Goal: Task Accomplishment & Management: Complete application form

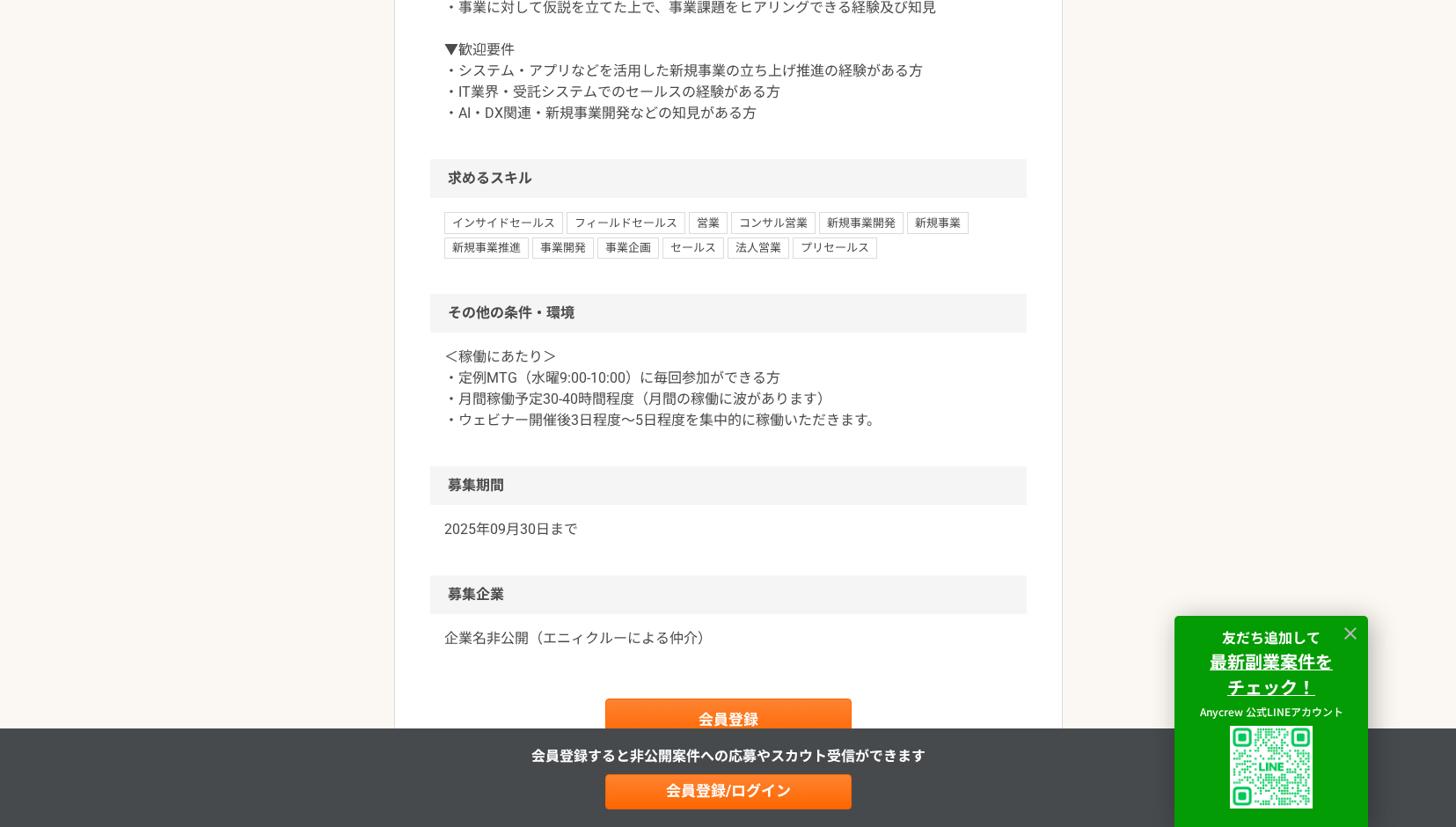
scroll to position [1970, 0]
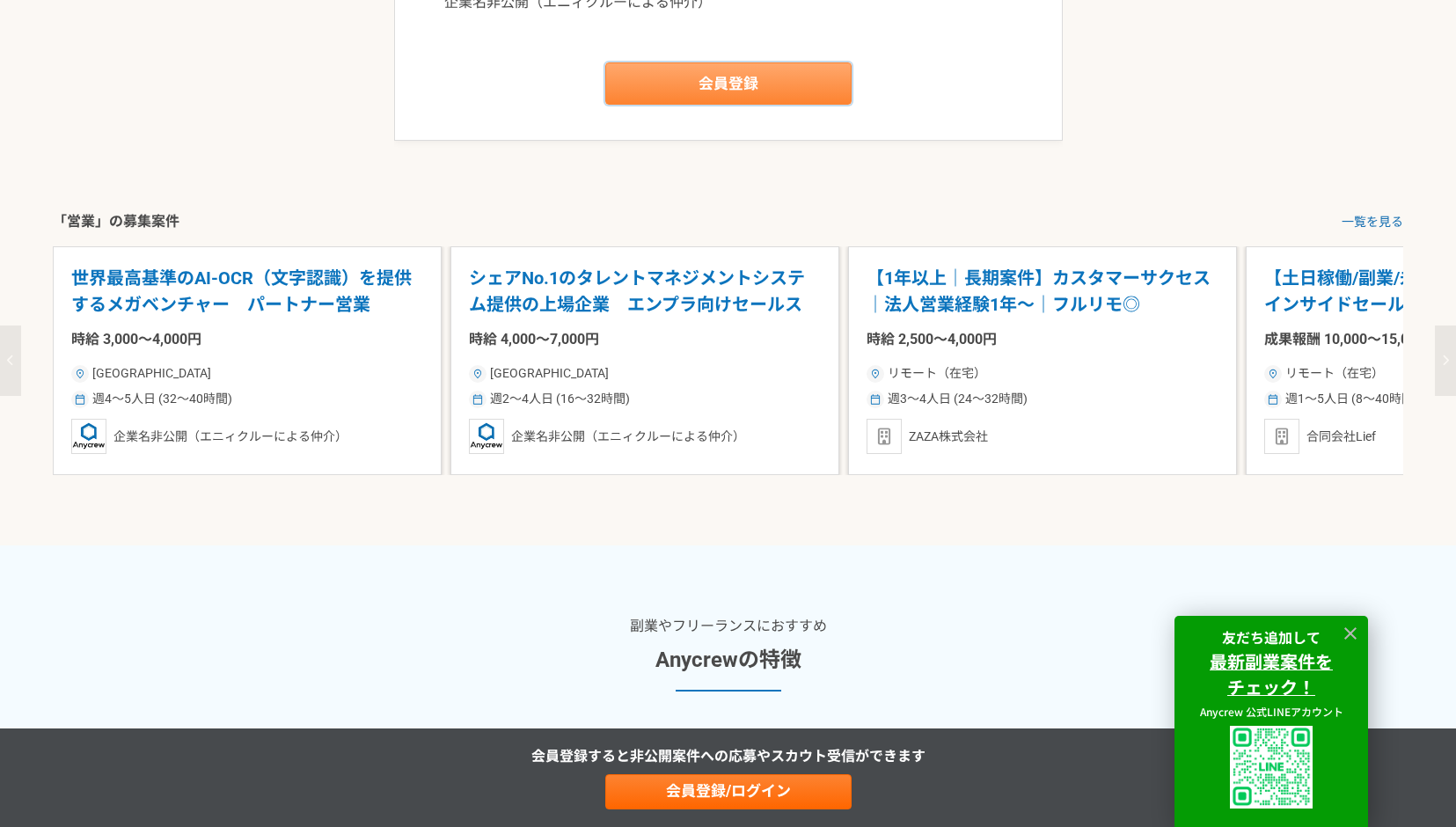
click at [826, 105] on link "会員登録" at bounding box center [728, 84] width 246 height 42
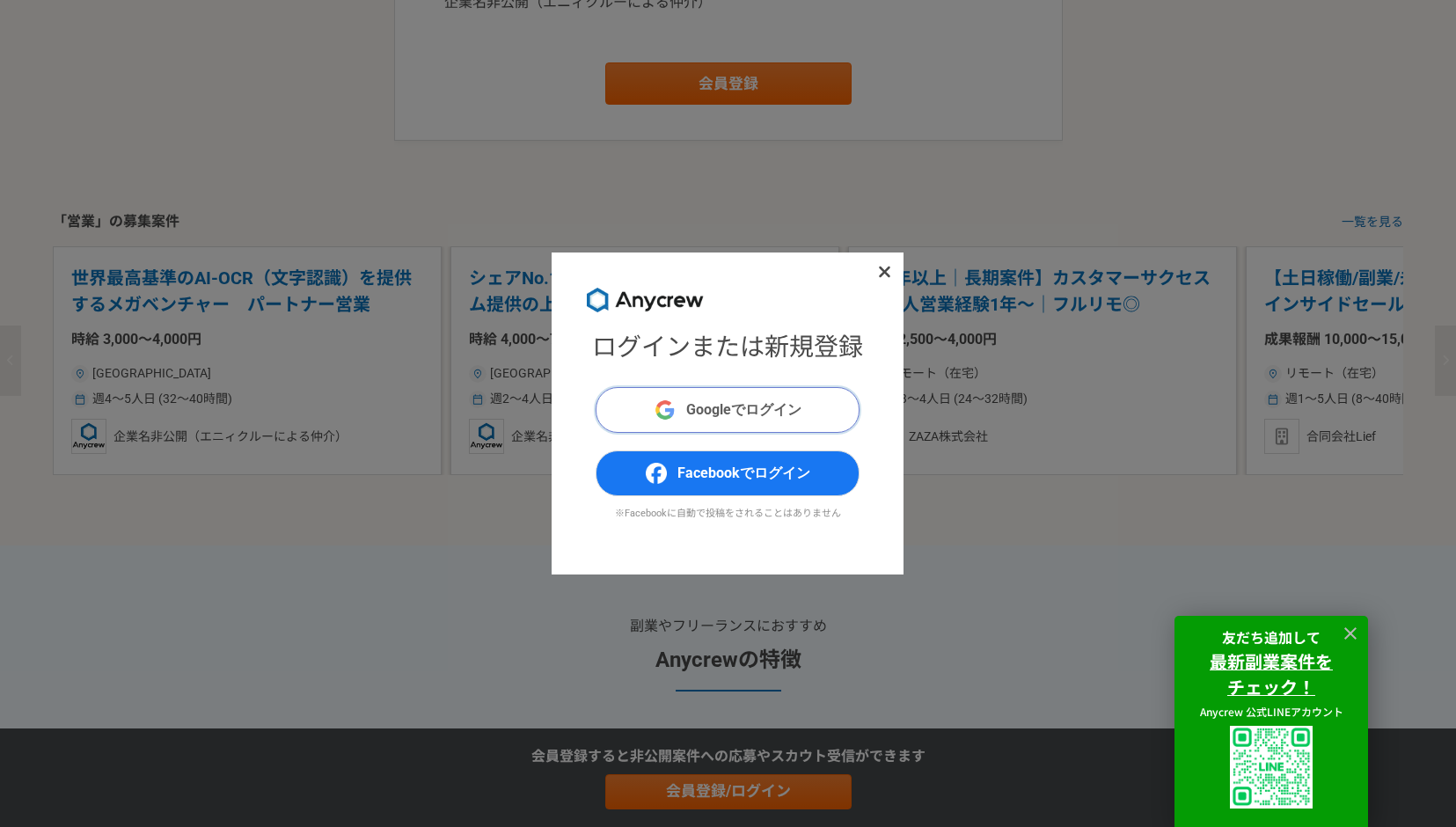
click at [781, 393] on button "Googleでログイン" at bounding box center [727, 410] width 264 height 46
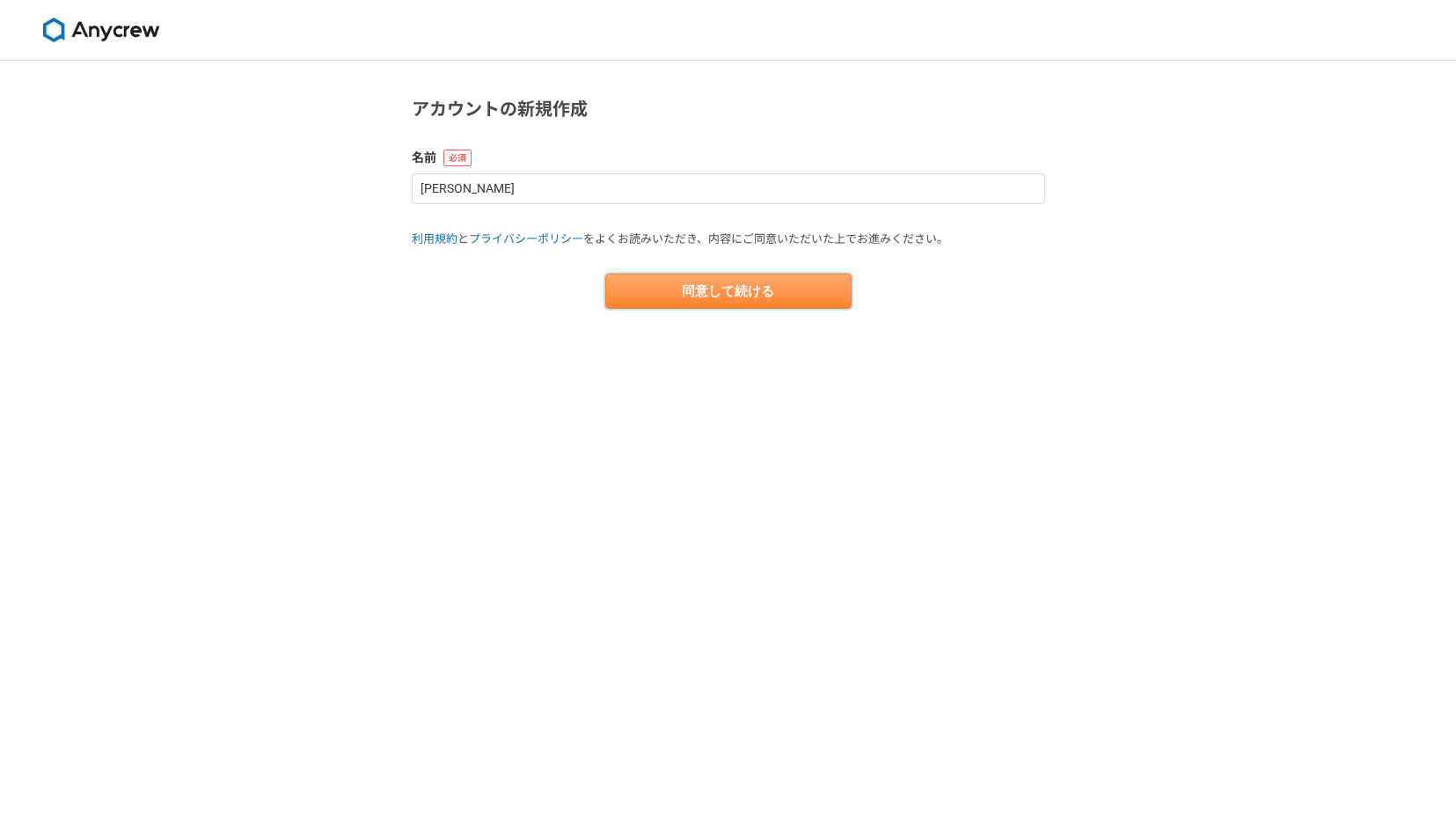
click at [787, 296] on button "同意して続ける" at bounding box center [728, 291] width 246 height 35
select select "13"
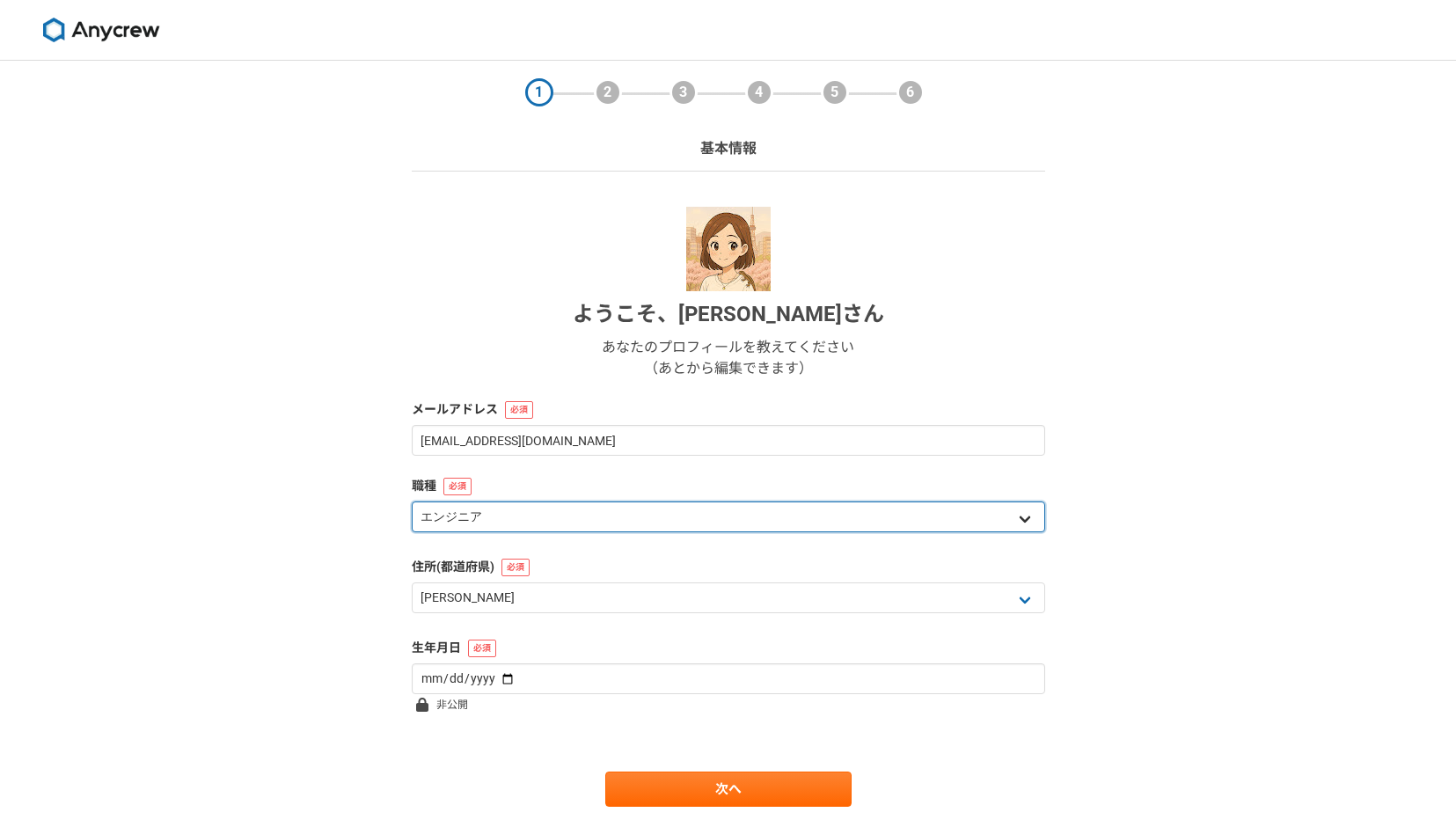
click at [582, 517] on select "エンジニア デザイナー ライター 営業 マーケティング 企画・事業開発 バックオフィス その他" at bounding box center [728, 516] width 634 height 30
select select "4"
click at [412, 501] on select "エンジニア デザイナー ライター 営業 マーケティング 企画・事業開発 バックオフィス その他" at bounding box center [728, 516] width 634 height 30
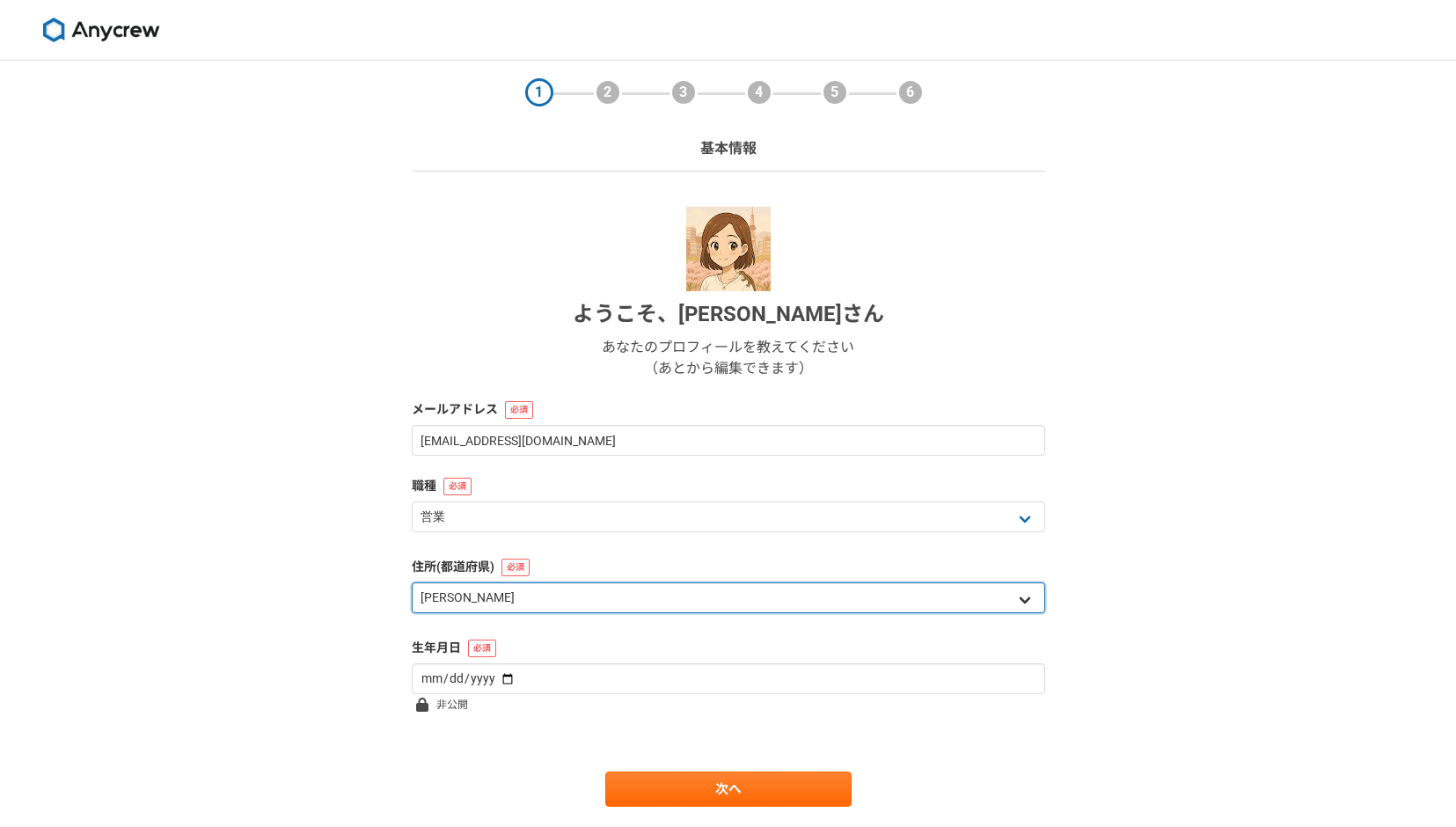
click at [565, 589] on select "北海道 青森県 岩手県 宮城県 秋田県 山形県 福島県 茨城県 栃木県 群馬県 埼玉県 千葉県 東京都 神奈川県 新潟県 富山県 石川県 福井県 山梨県 長野…" at bounding box center [728, 597] width 634 height 30
select select "1"
click at [412, 582] on select "北海道 青森県 岩手県 宮城県 秋田県 山形県 福島県 茨城県 栃木県 群馬県 埼玉県 千葉県 東京都 神奈川県 新潟県 富山県 石川県 福井県 山梨県 長野…" at bounding box center [728, 597] width 634 height 30
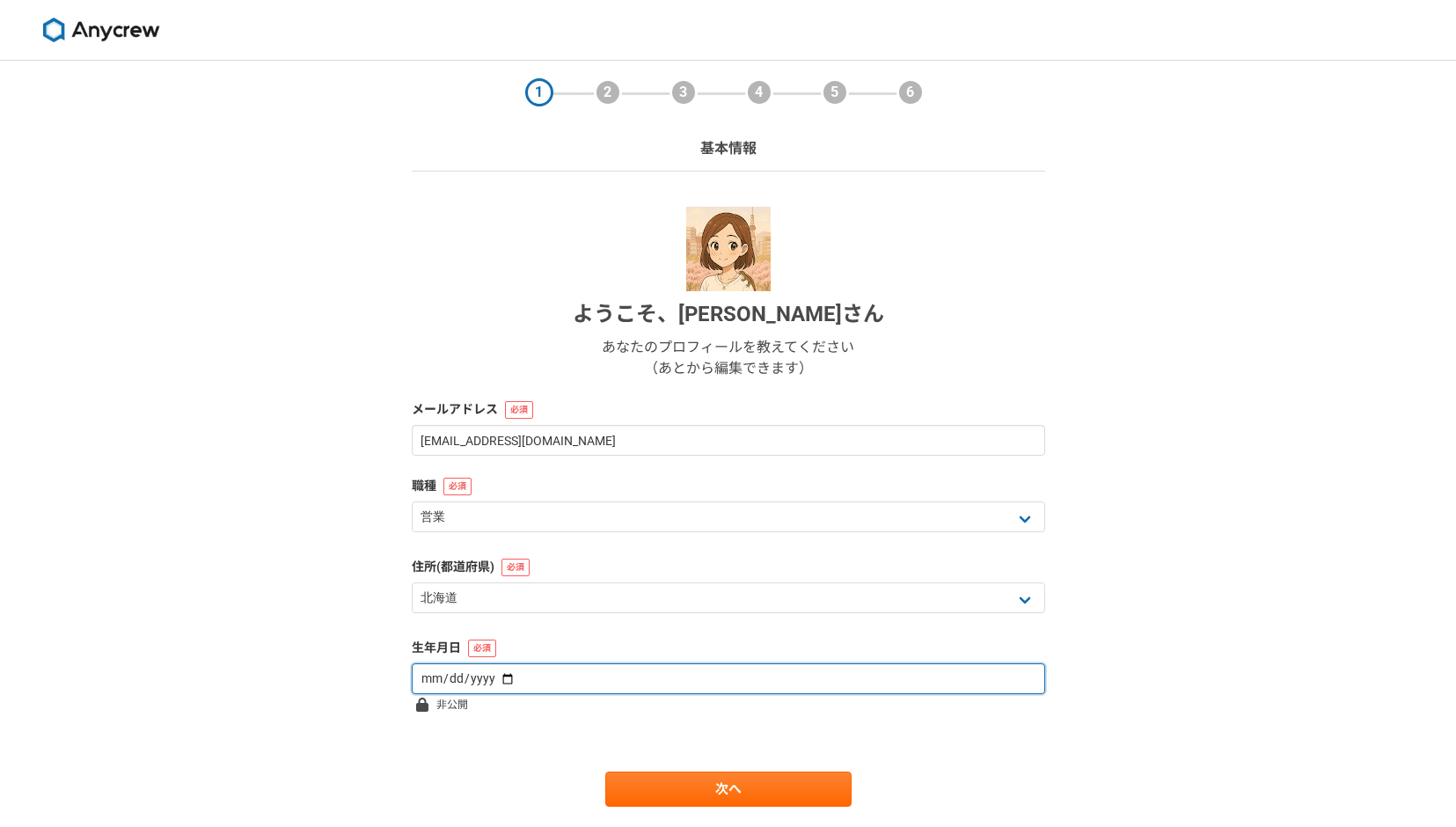
click at [582, 678] on input "date" at bounding box center [728, 678] width 634 height 30
type input "1990-07-02"
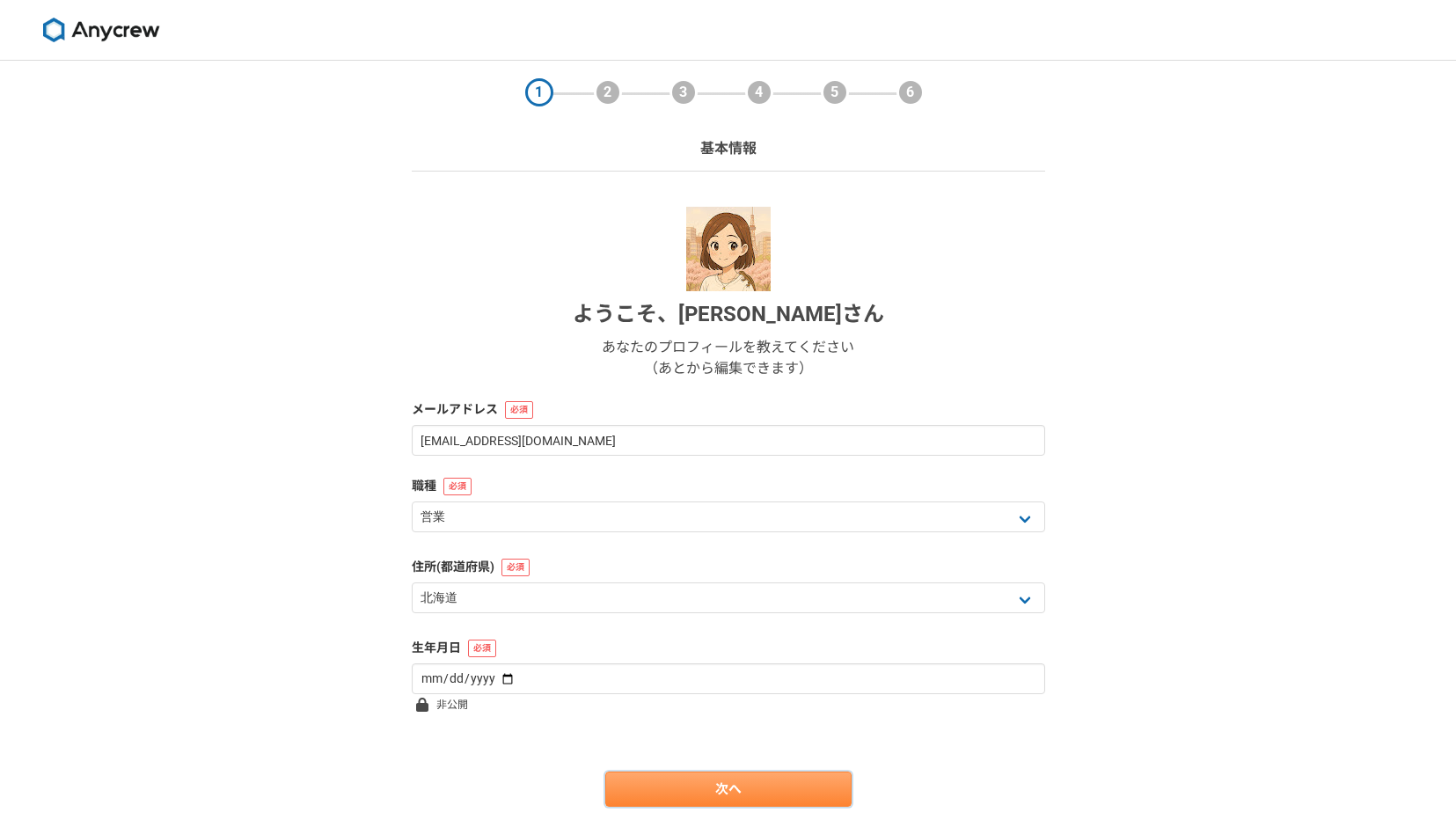
click at [705, 780] on link "次へ" at bounding box center [728, 789] width 246 height 35
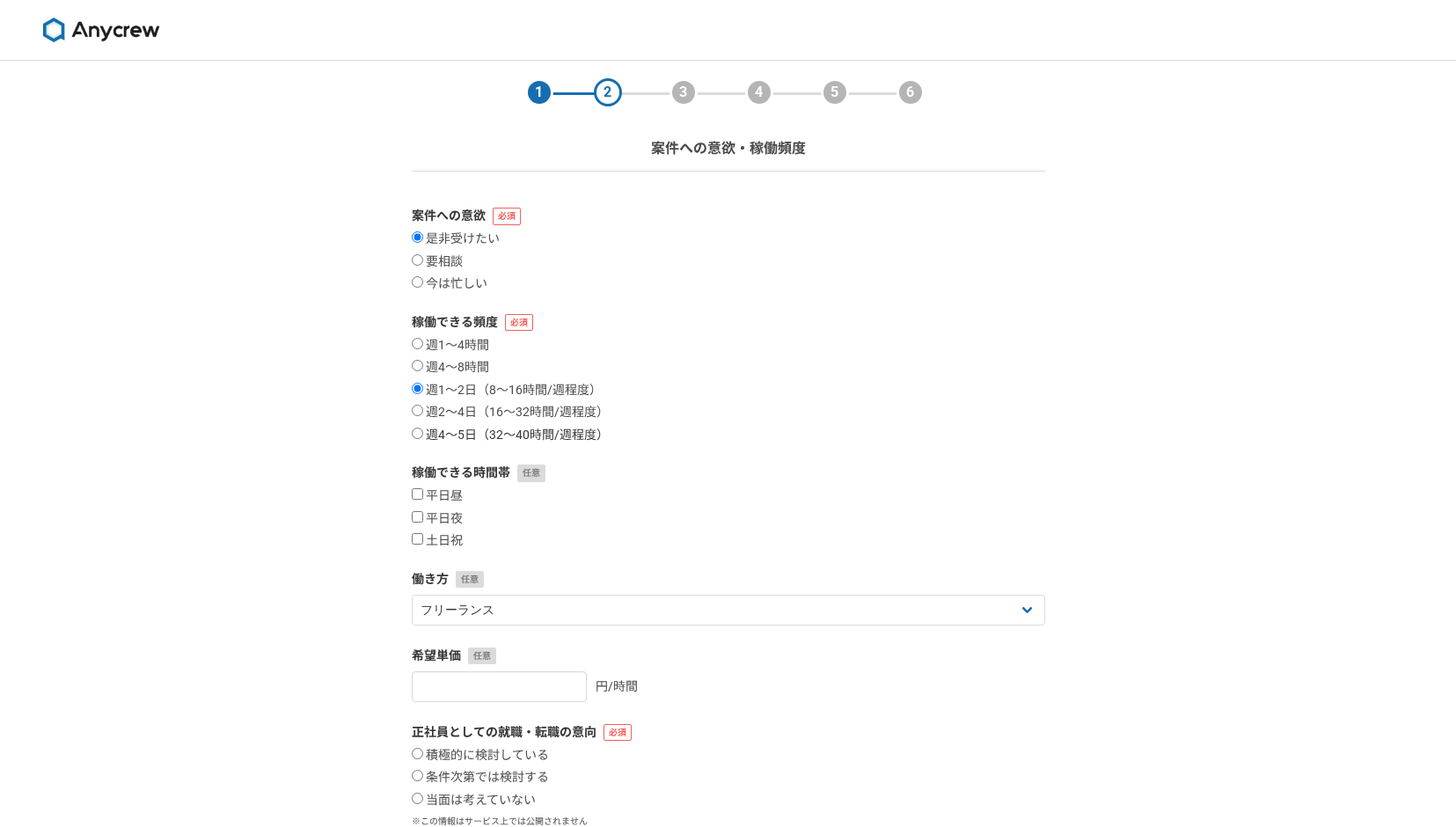
click at [417, 434] on input "週4〜5日（32〜40時間/週程度）" at bounding box center [418, 433] width 11 height 11
radio input "true"
click at [417, 408] on input "週2〜4日（16〜32時間/週程度）" at bounding box center [418, 410] width 11 height 11
radio input "true"
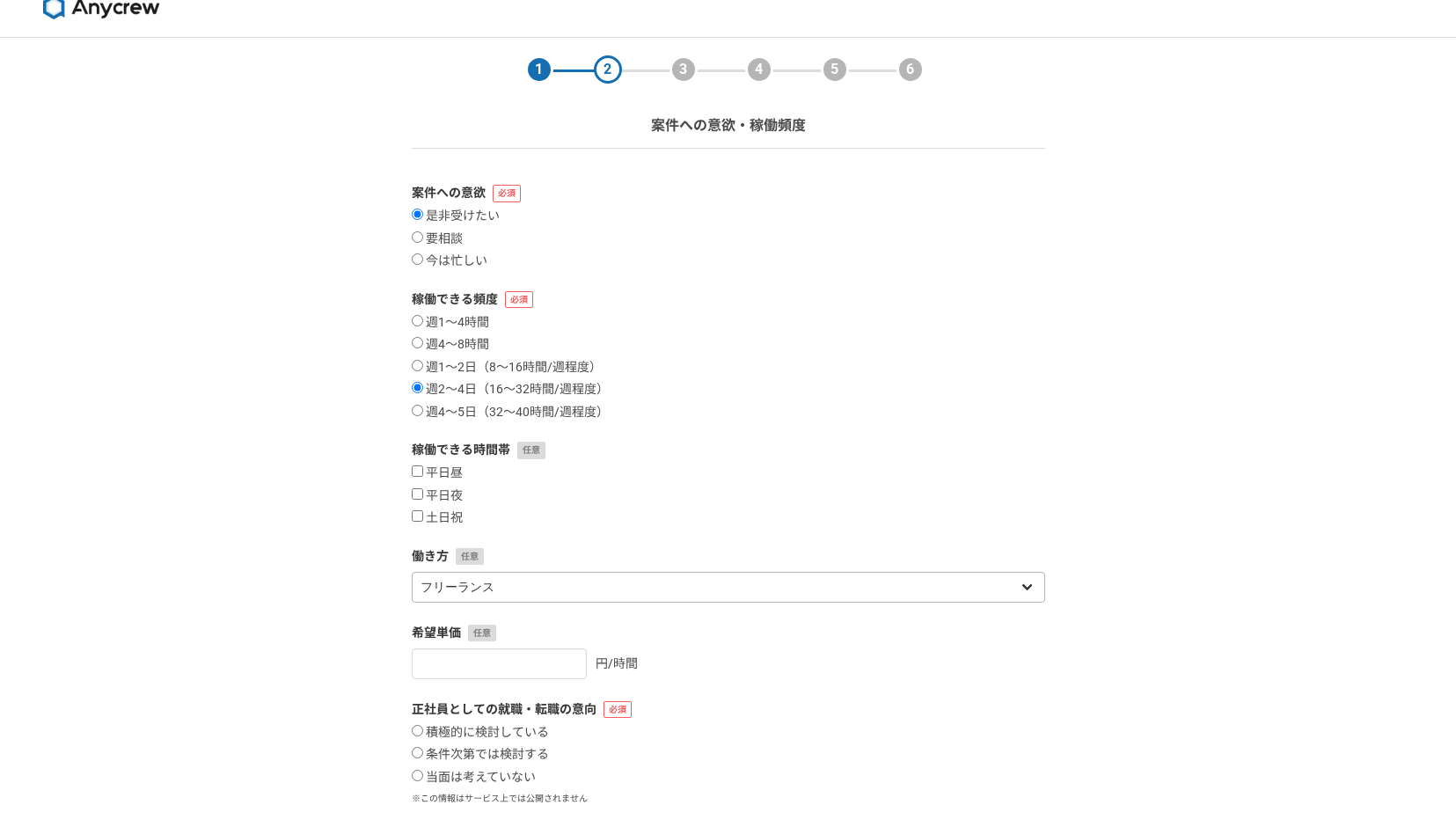
scroll to position [30, 0]
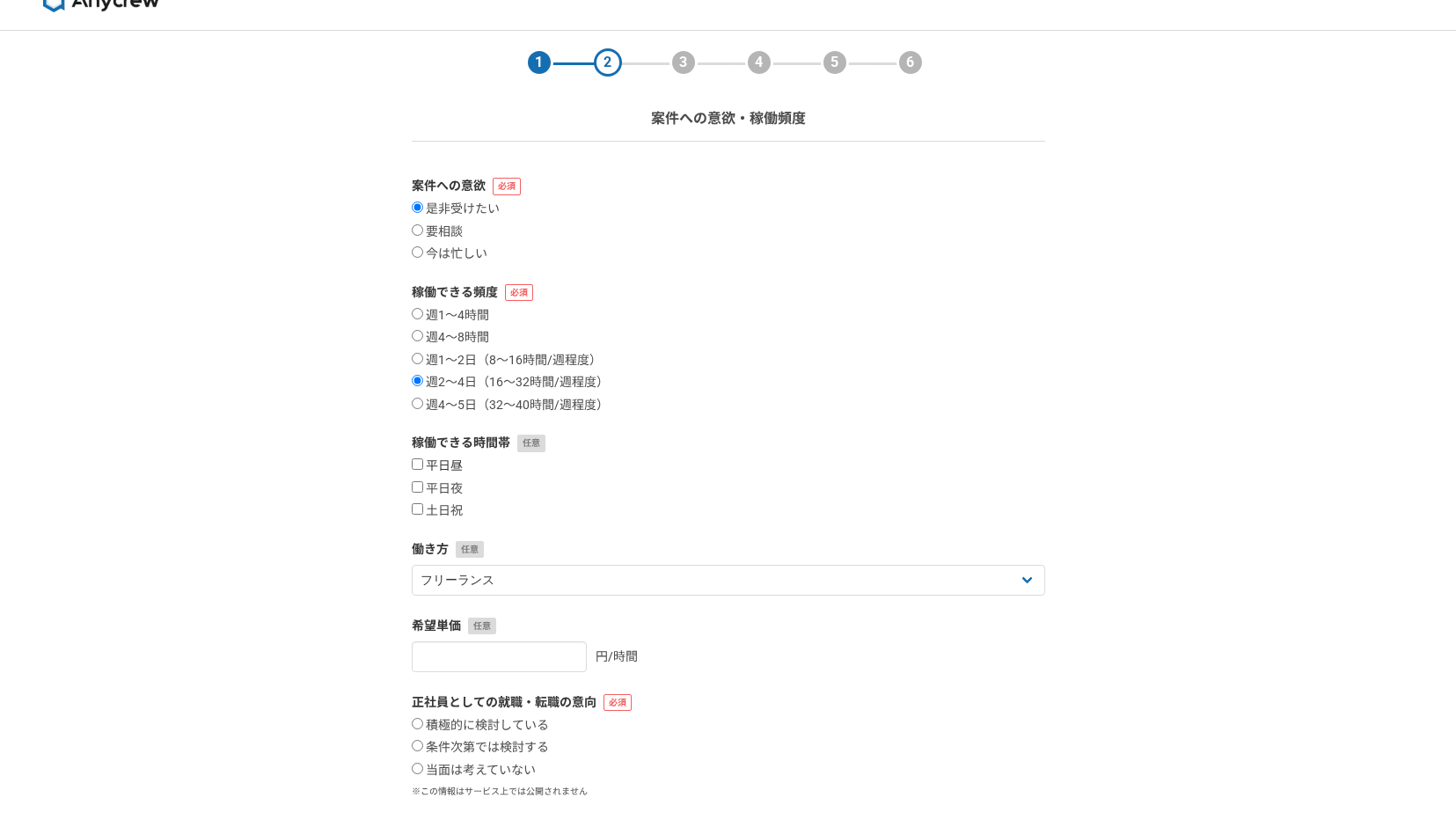
click at [414, 467] on input "平日昼" at bounding box center [418, 464] width 11 height 11
checkbox input "true"
click at [413, 518] on label "土日祝" at bounding box center [437, 511] width 51 height 16
click at [413, 514] on input "土日祝" at bounding box center [418, 509] width 11 height 11
click at [420, 510] on input "土日祝" at bounding box center [418, 509] width 11 height 11
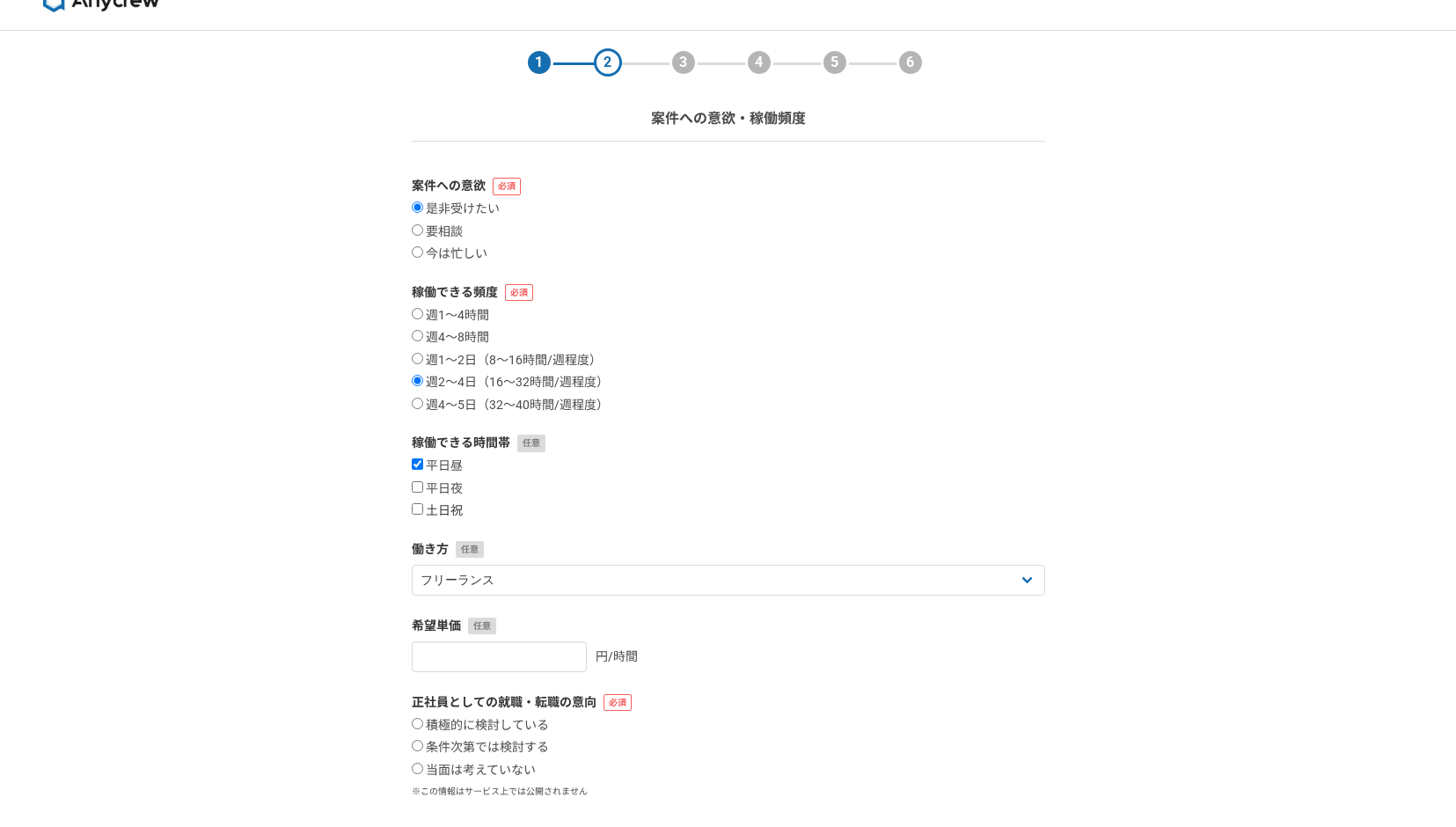
click at [420, 510] on input "土日祝" at bounding box center [418, 509] width 11 height 11
checkbox input "false"
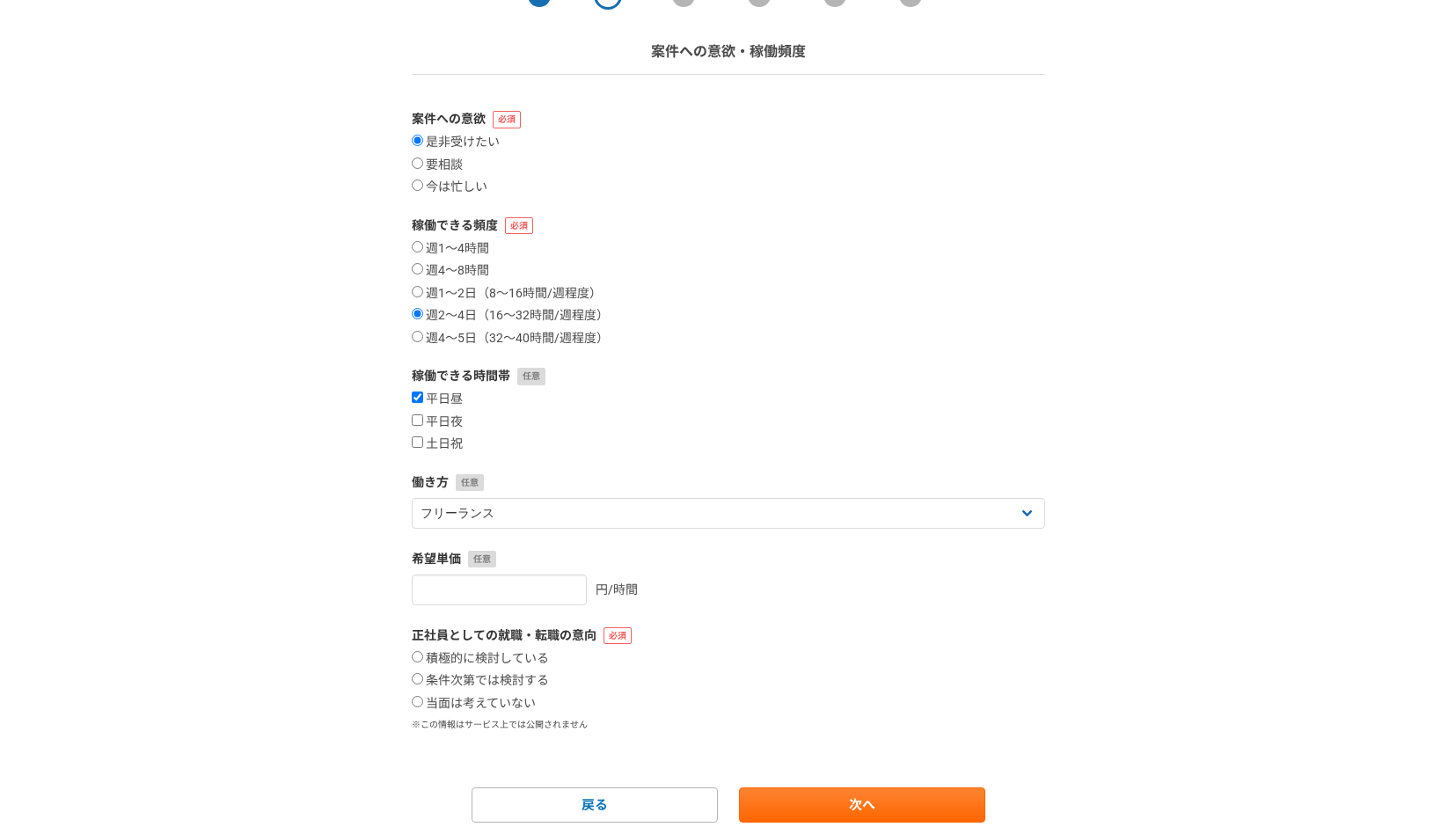
scroll to position [163, 0]
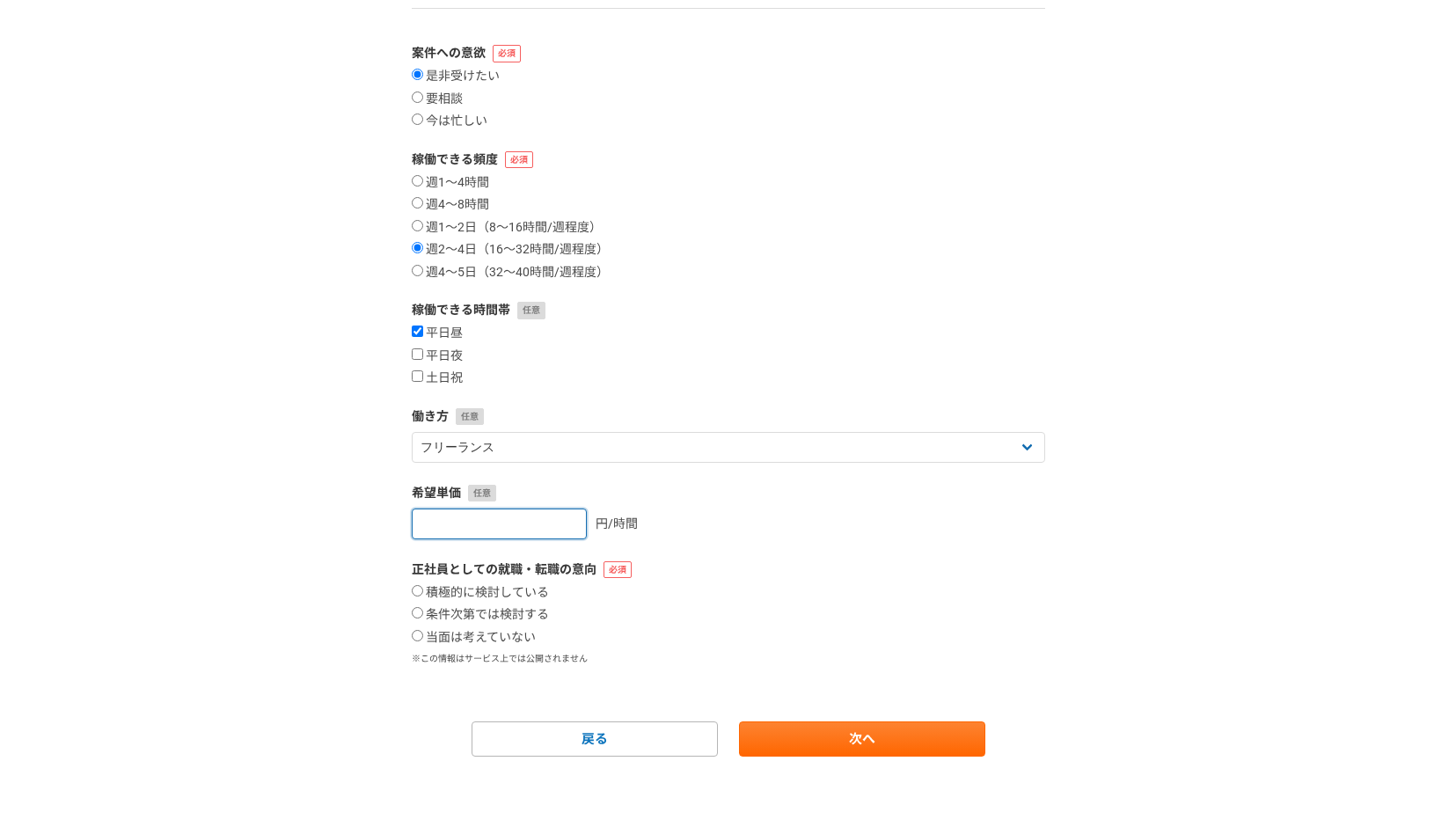
click at [513, 529] on input "number" at bounding box center [499, 523] width 175 height 30
type input "2500"
click at [422, 635] on label "当面は考えていない" at bounding box center [474, 637] width 124 height 16
click at [422, 635] on input "当面は考えていない" at bounding box center [418, 636] width 11 height 11
radio input "true"
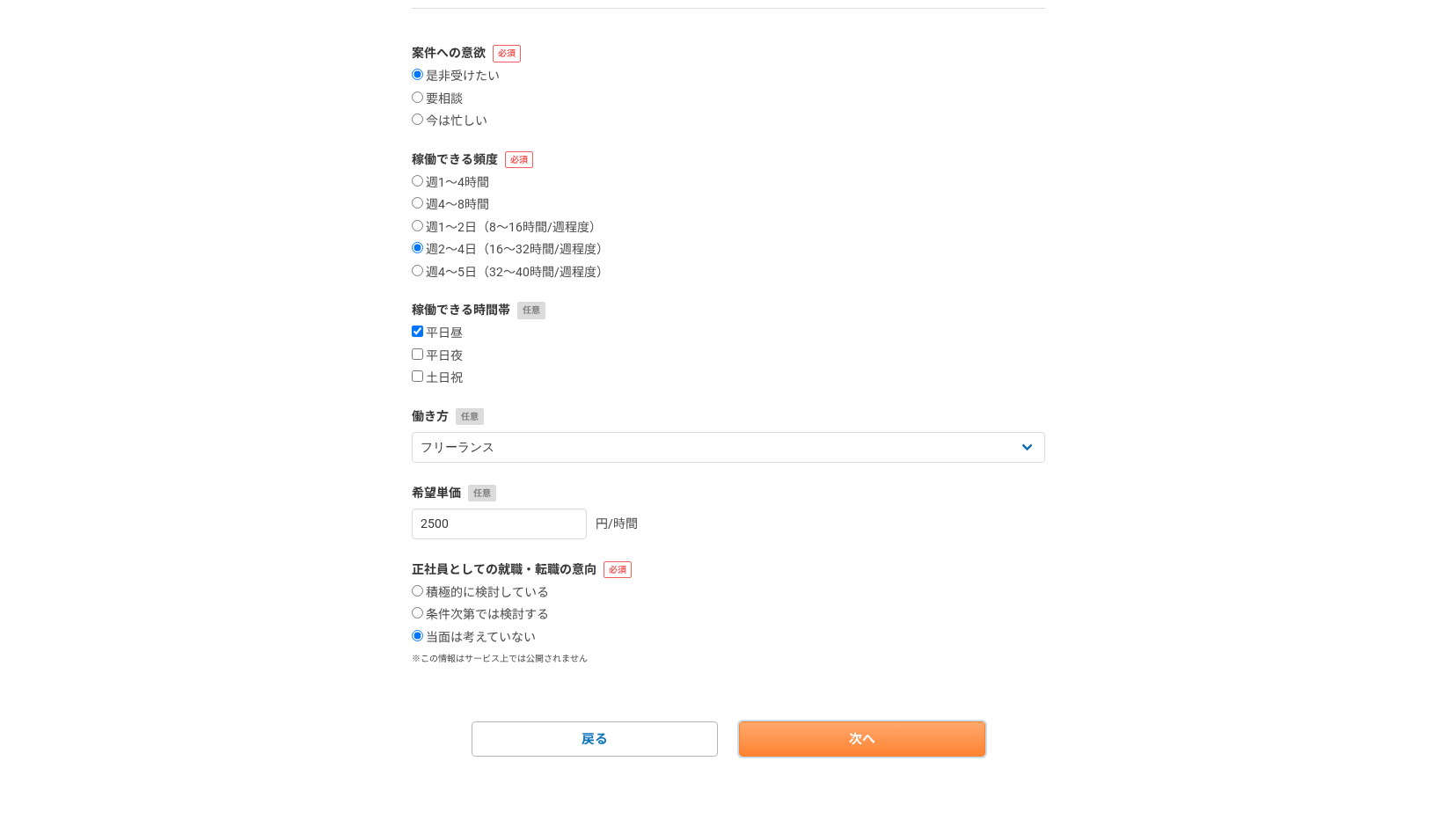
click at [830, 755] on link "次へ" at bounding box center [862, 739] width 246 height 35
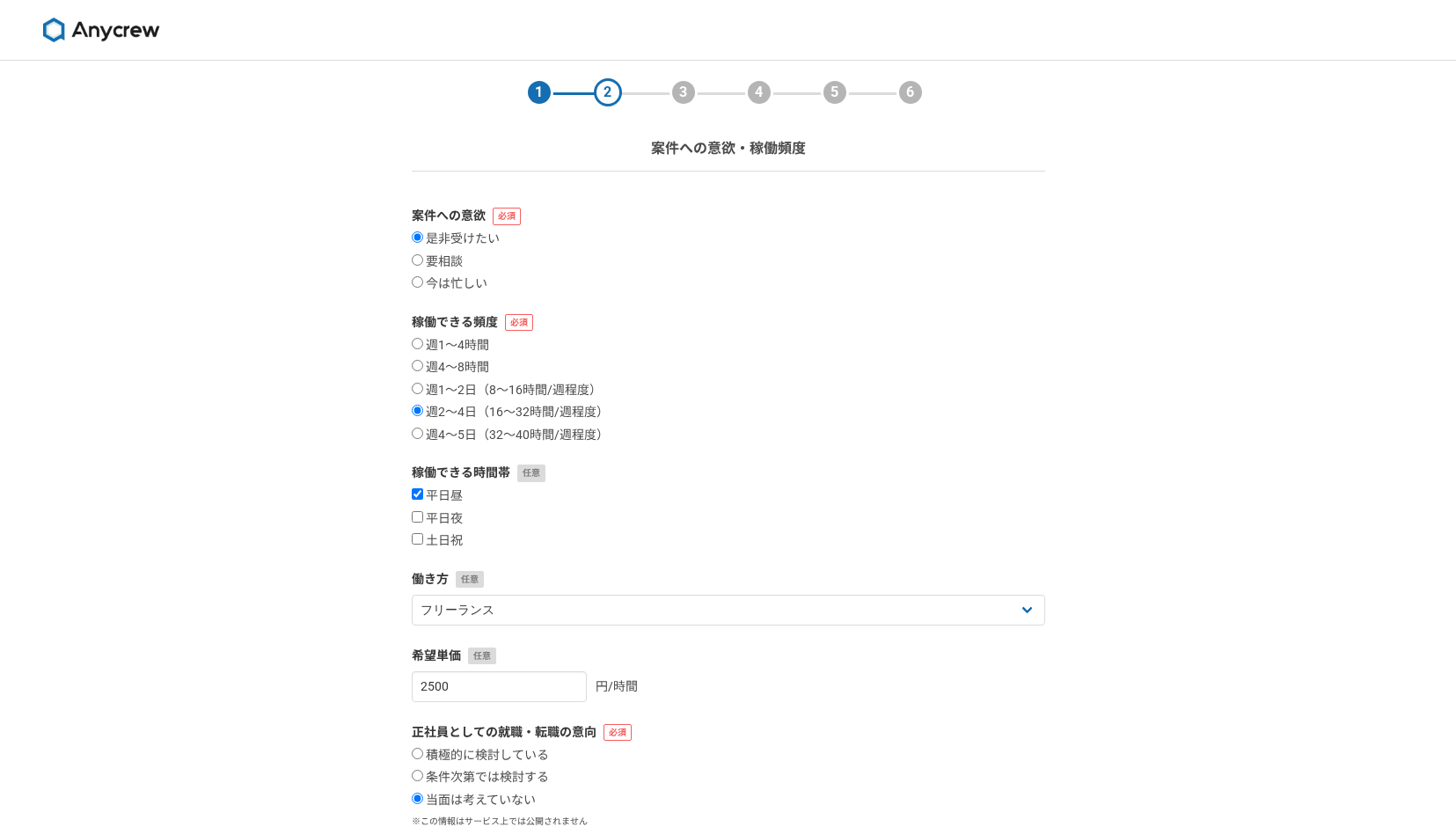
select select
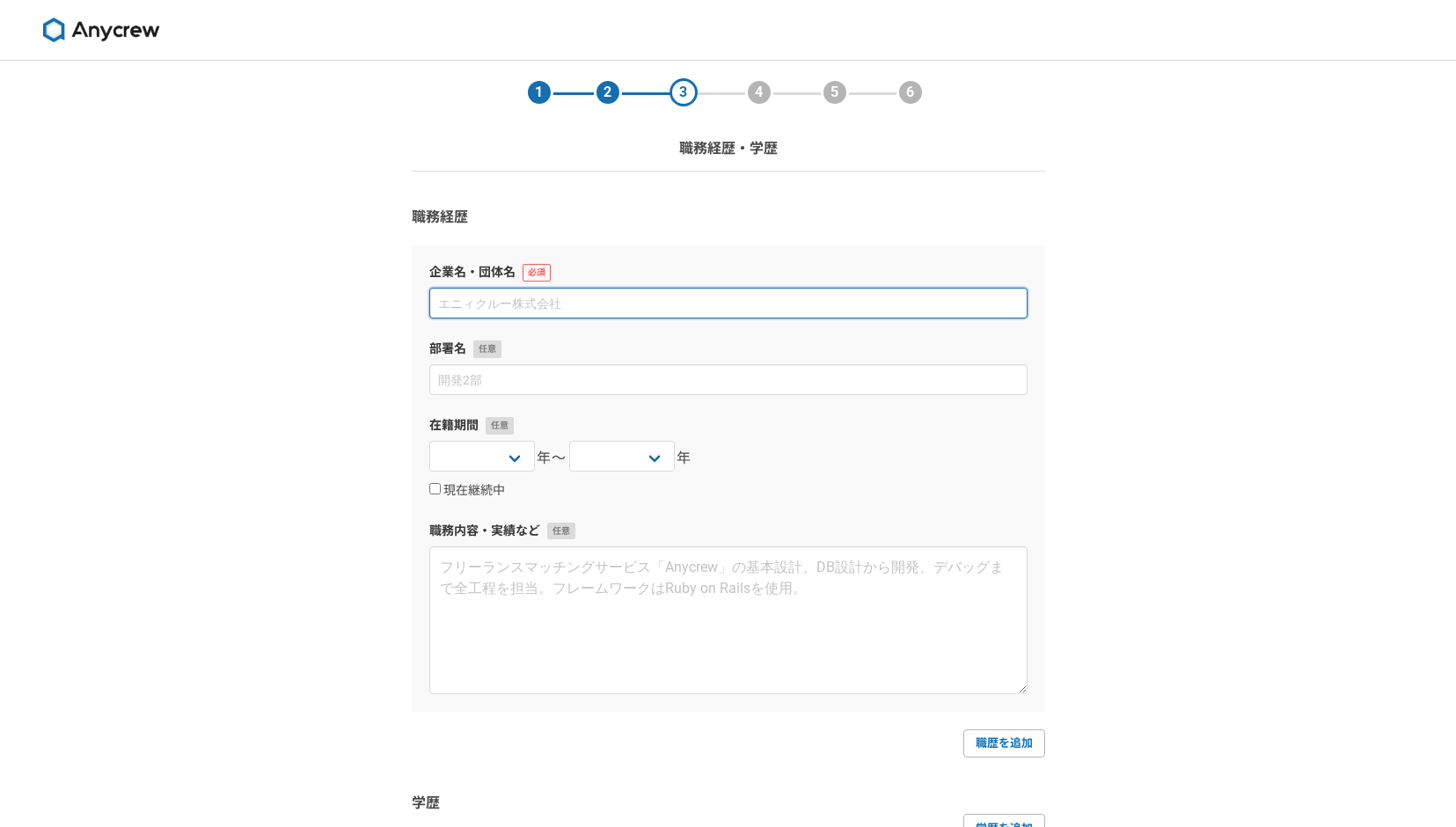
click at [671, 310] on input at bounding box center [728, 303] width 598 height 30
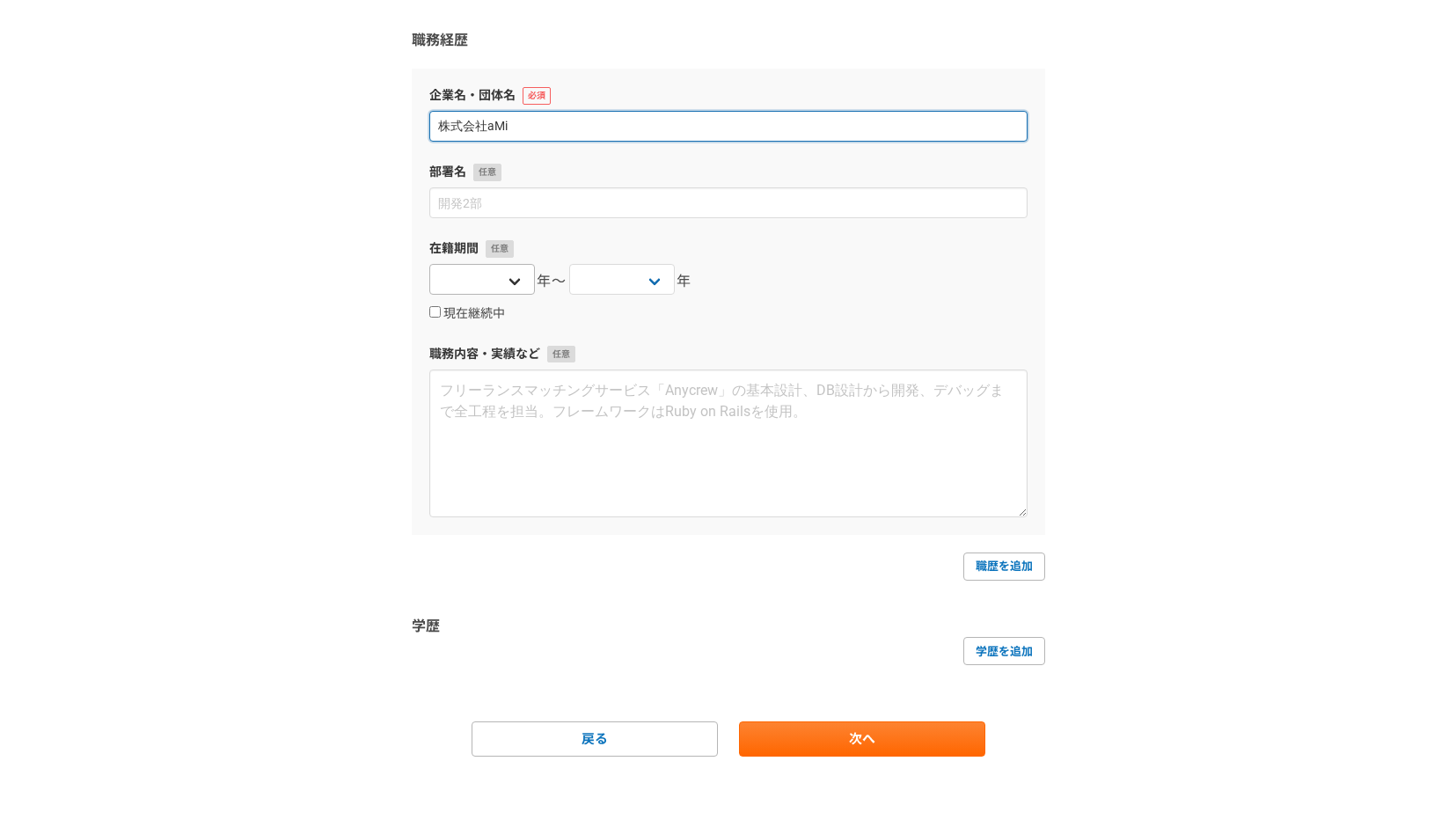
type input "株式会社aMi"
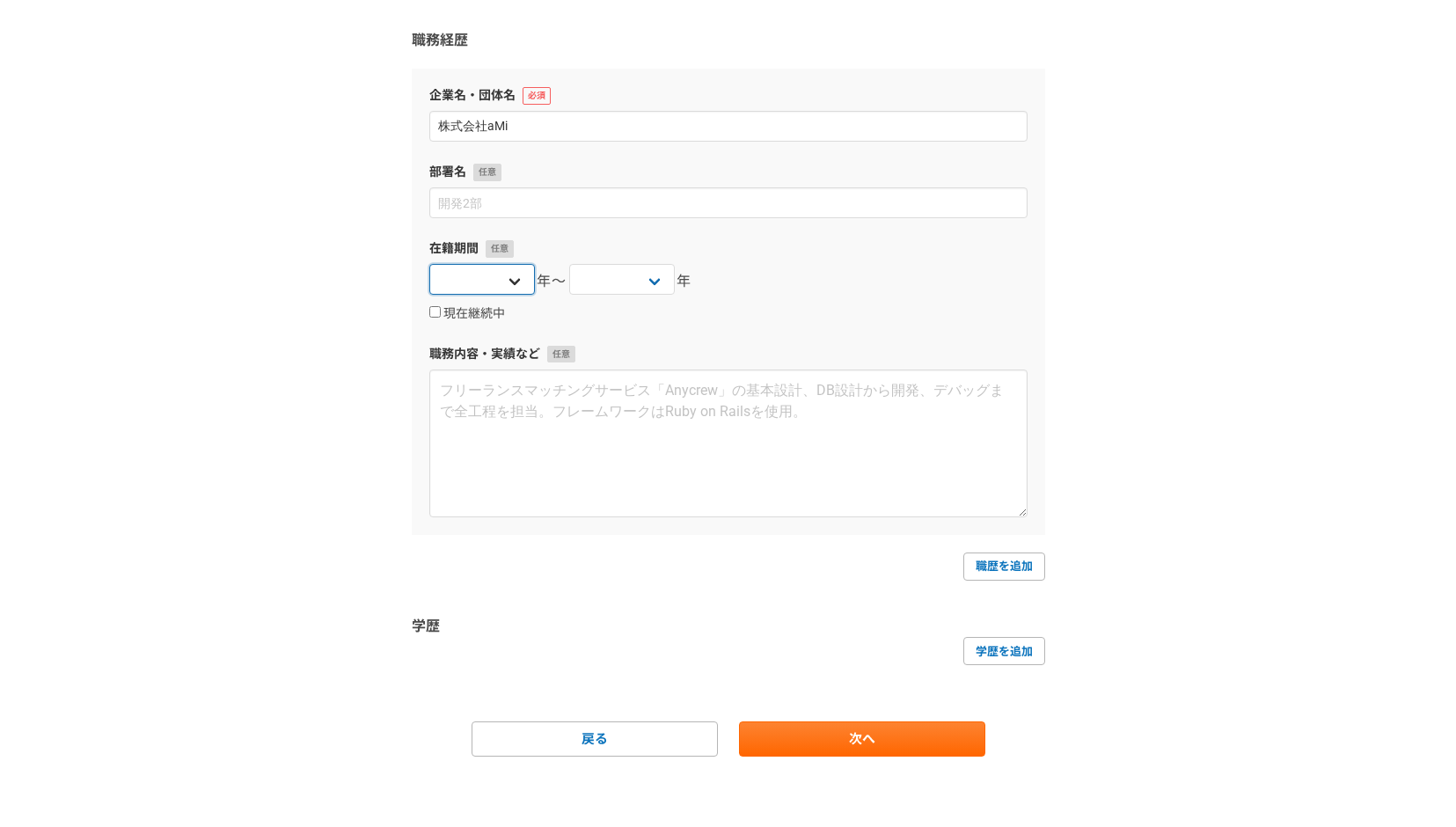
click at [508, 270] on select "2025 2024 2023 2022 2021 2020 2019 2018 2017 2016 2015 2014 2013 2012 2011 2010…" at bounding box center [482, 279] width 106 height 30
select select "2025"
click at [430, 264] on select "2025 2024 2023 2022 2021 2020 2019 2018 2017 2016 2015 2014 2013 2012 2011 2010…" at bounding box center [482, 279] width 106 height 30
click at [649, 281] on select "2025 2024 2023 2022 2021 2020 2019 2018 2017 2016 2015 2014 2013 2012 2011 2010…" at bounding box center [622, 279] width 106 height 30
click at [647, 282] on select "2025 2024 2023 2022 2021 2020 2019 2018 2017 2016 2015 2014 2013 2012 2011 2010…" at bounding box center [622, 279] width 106 height 30
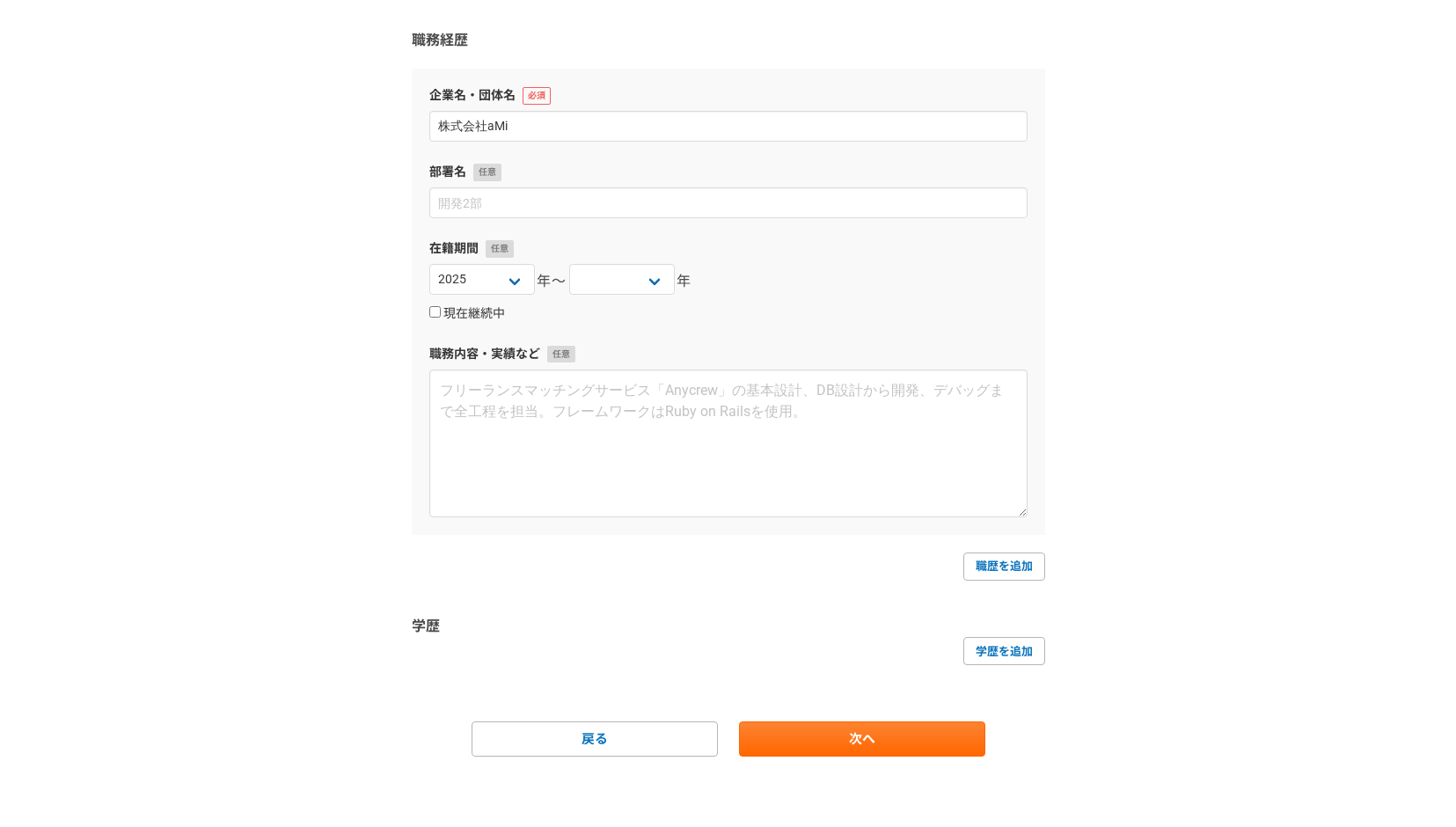
click at [431, 312] on input "現在継続中" at bounding box center [435, 312] width 11 height 11
checkbox input "true"
click at [786, 760] on main "1 2 3 4 5 6 職務経歴・学歴 職務経歴 企業名・団体名 株式会社aMi 部署名 在籍期間 2025 2024 2023 2022 2021 2020…" at bounding box center [728, 355] width 669 height 943
click at [835, 728] on link "次へ" at bounding box center [862, 739] width 246 height 35
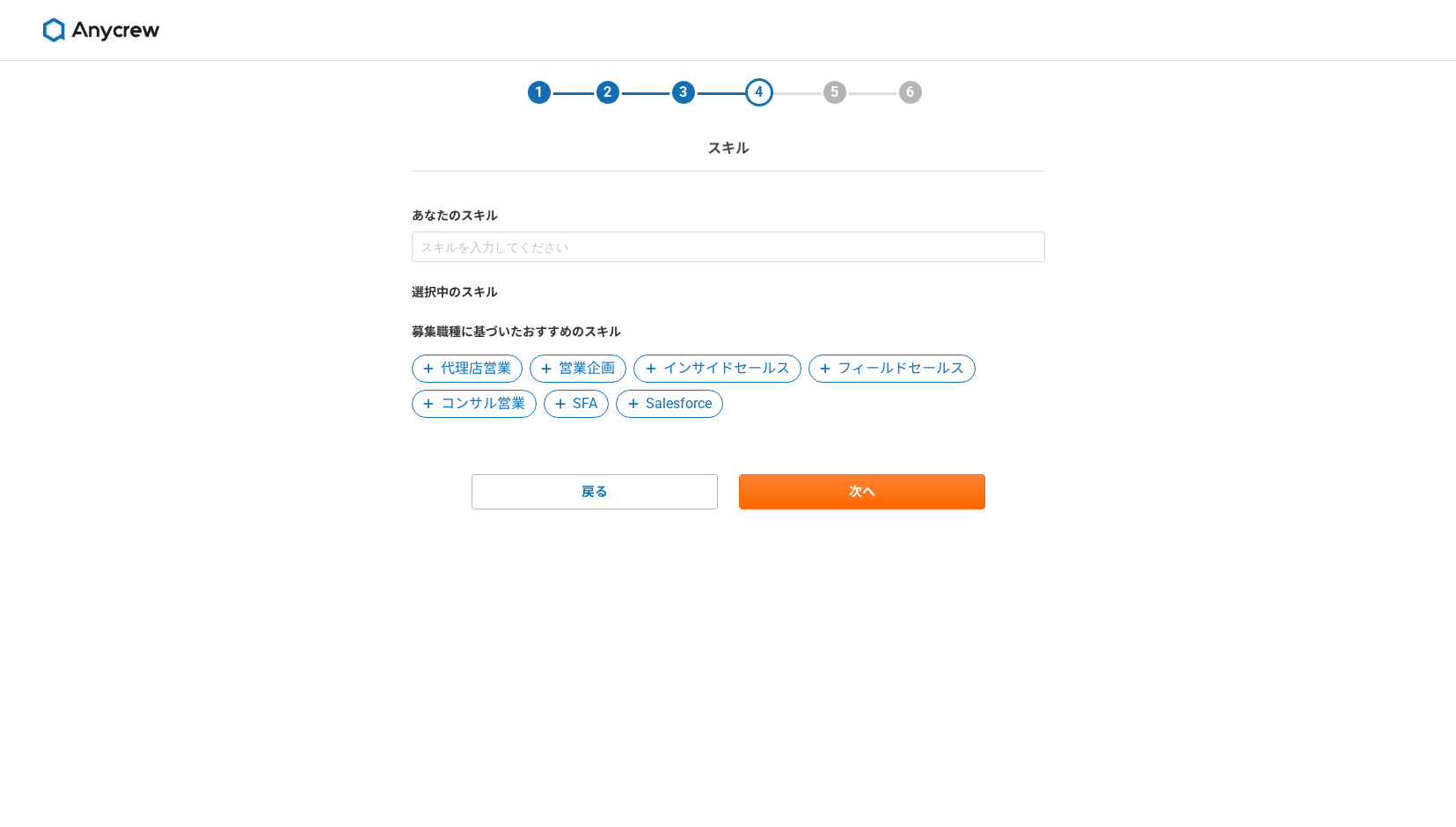
click at [692, 373] on span "インサイドセールス" at bounding box center [727, 368] width 127 height 21
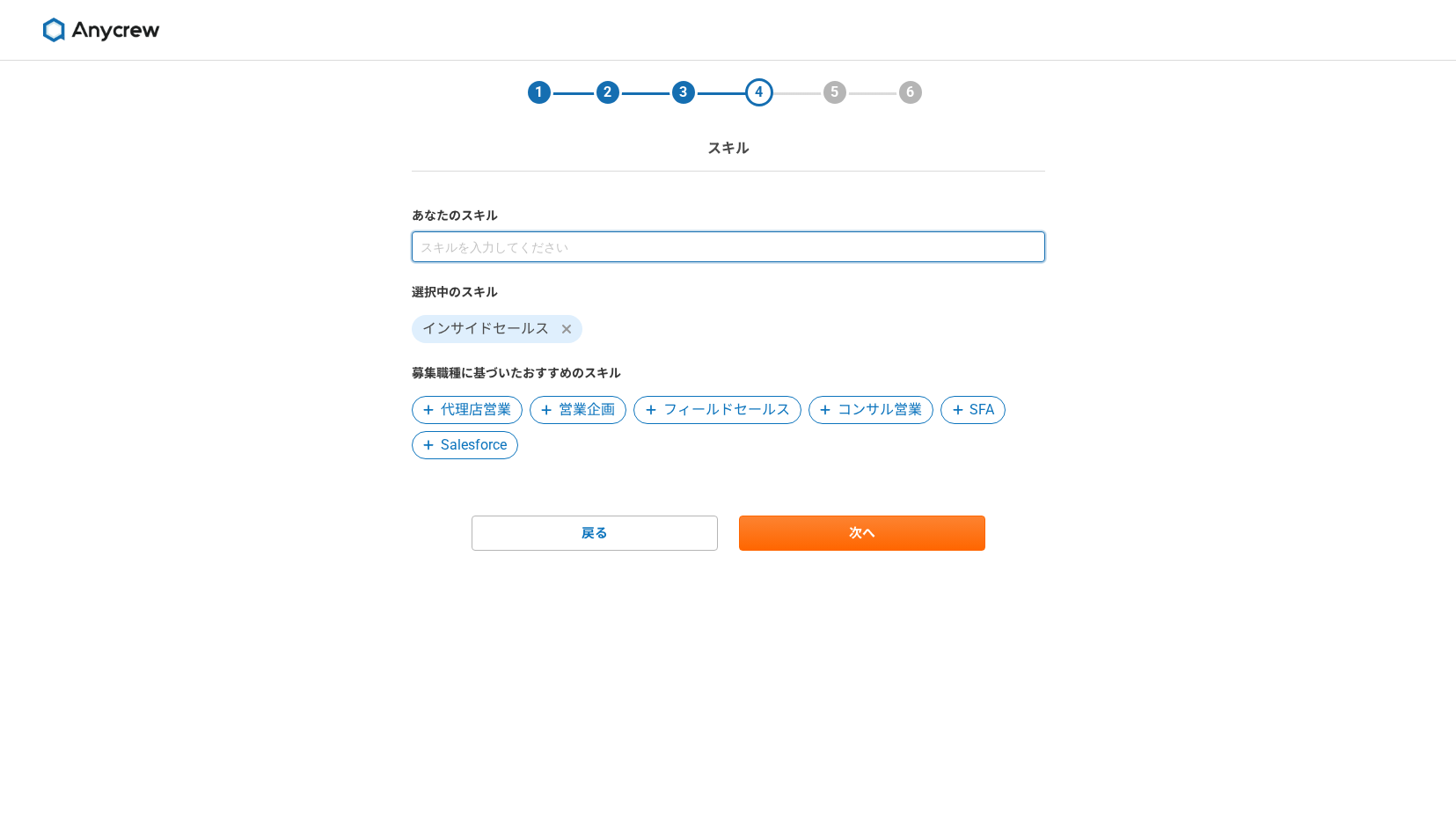
click at [620, 249] on input at bounding box center [728, 247] width 634 height 30
type input "個人"
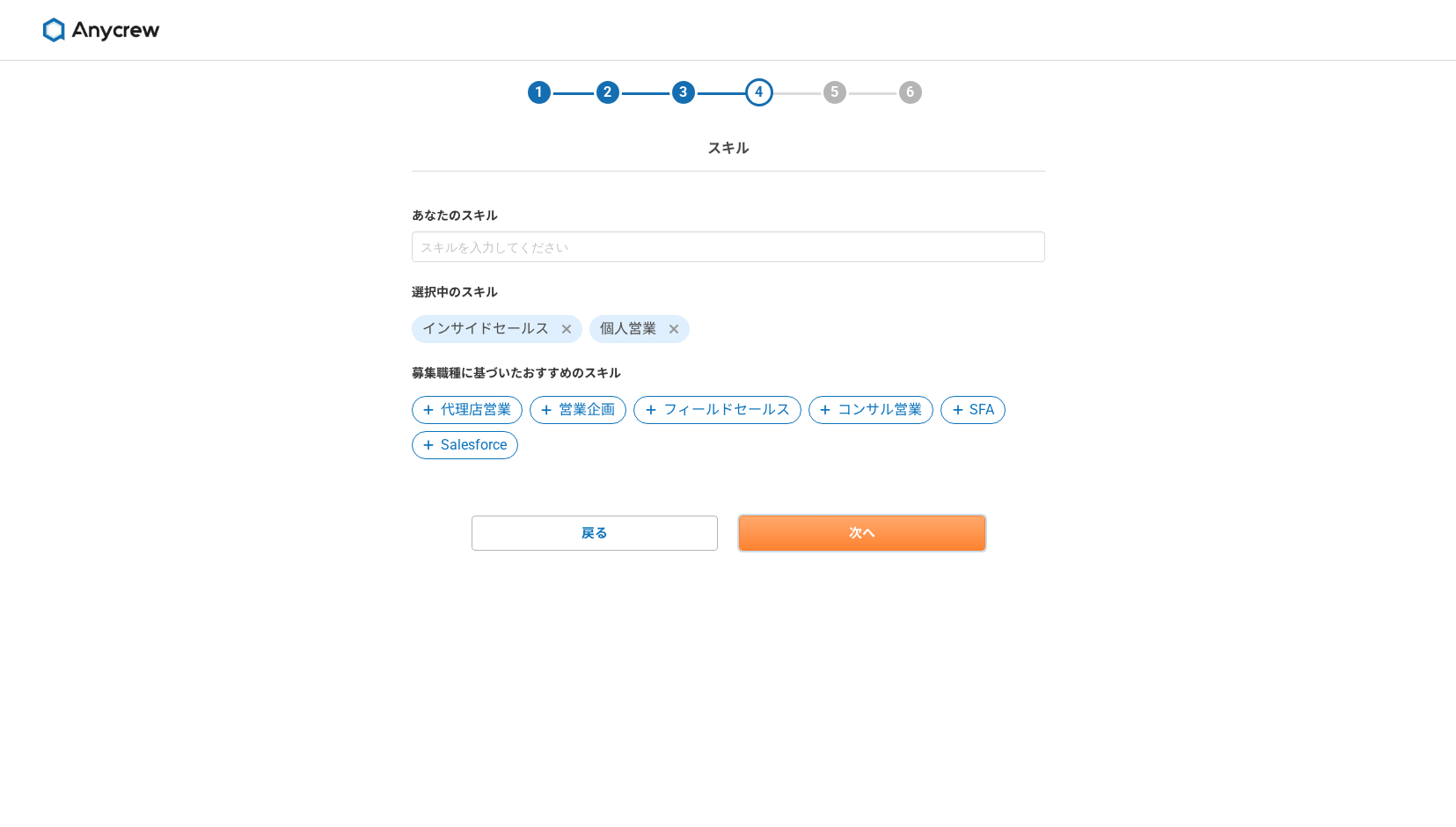
click at [827, 533] on link "次へ" at bounding box center [862, 533] width 246 height 35
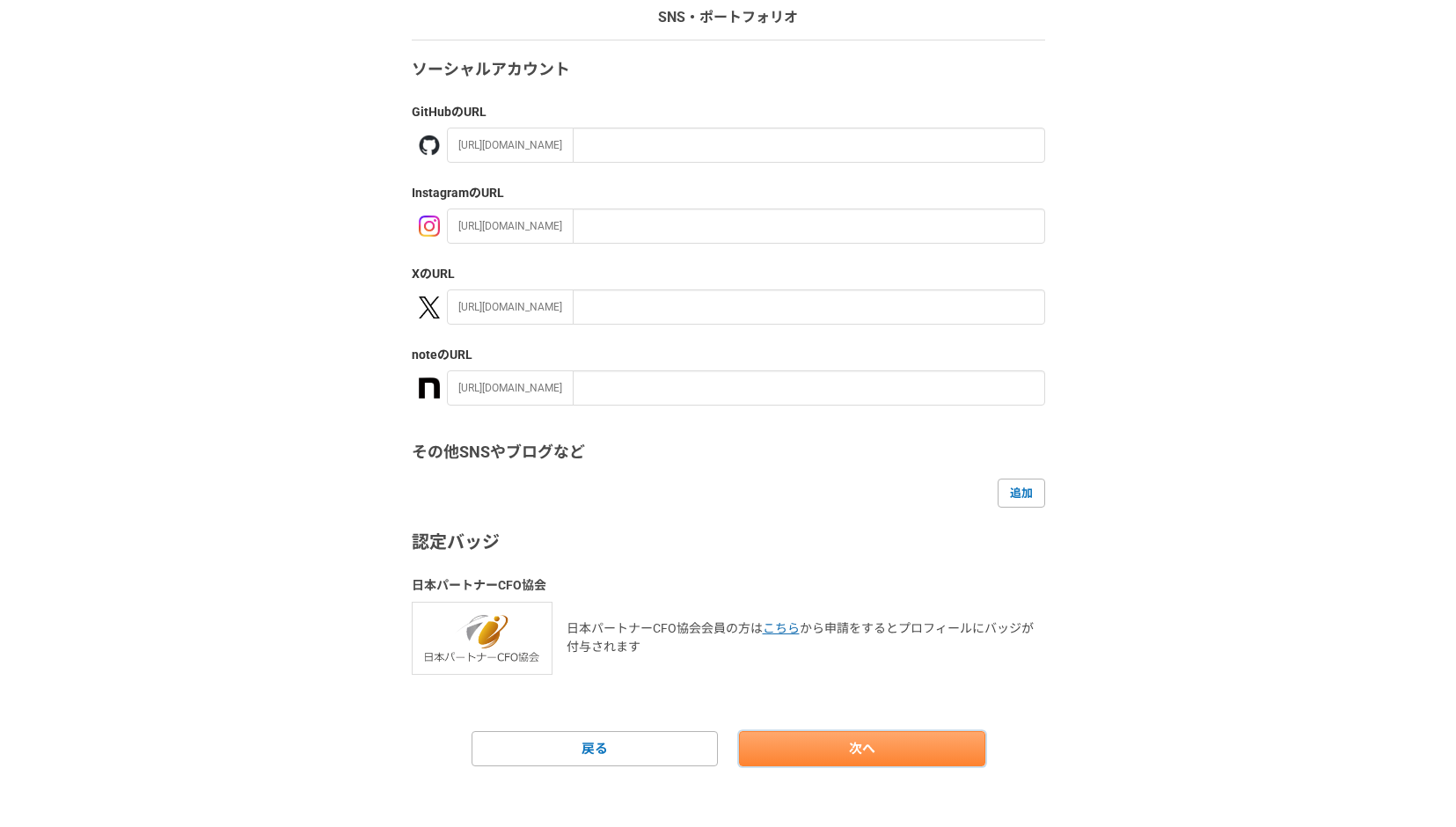
scroll to position [141, 0]
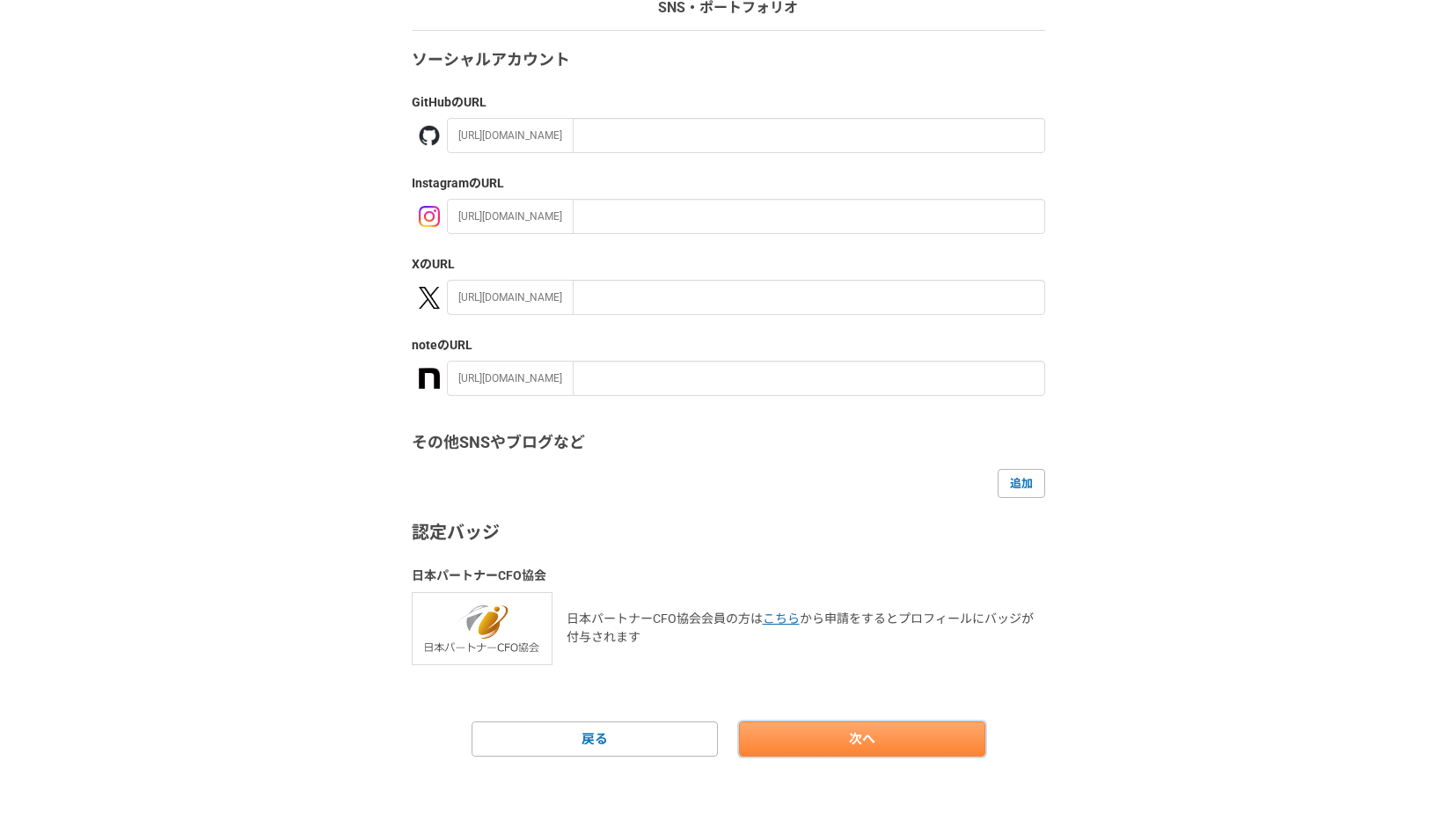
click at [863, 754] on link "次へ" at bounding box center [862, 739] width 246 height 35
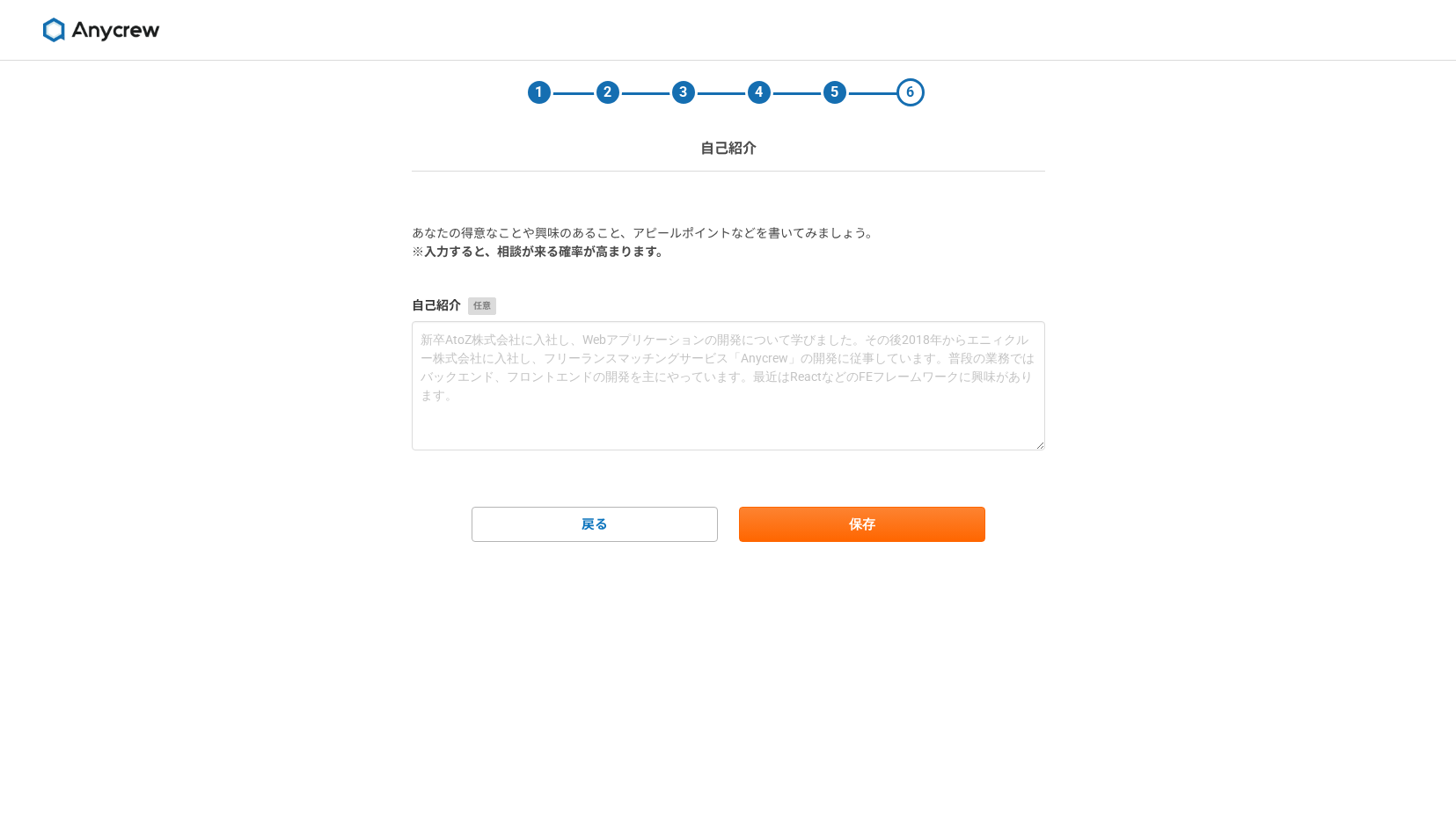
scroll to position [0, 0]
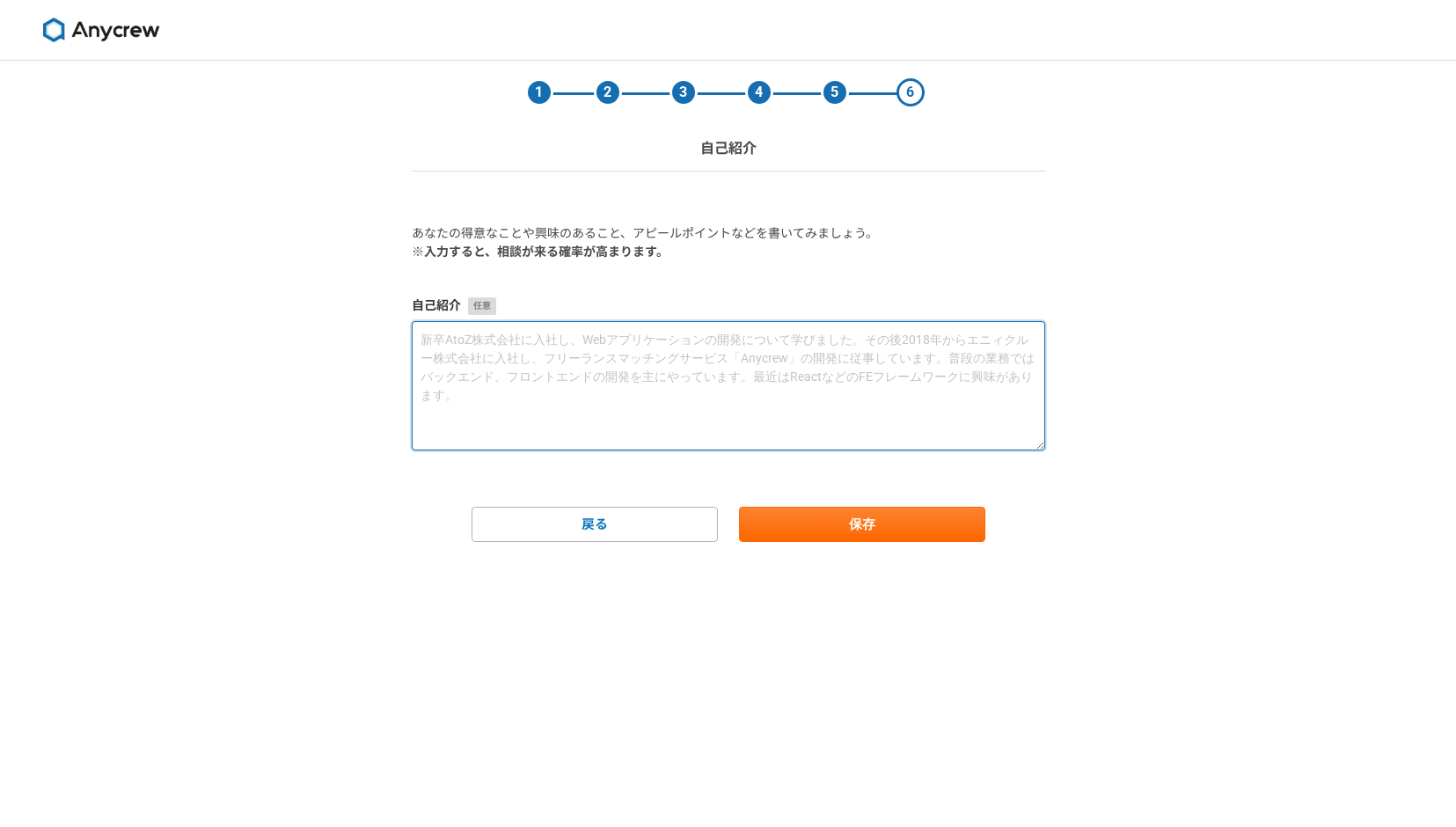
click at [929, 420] on textarea at bounding box center [728, 385] width 634 height 130
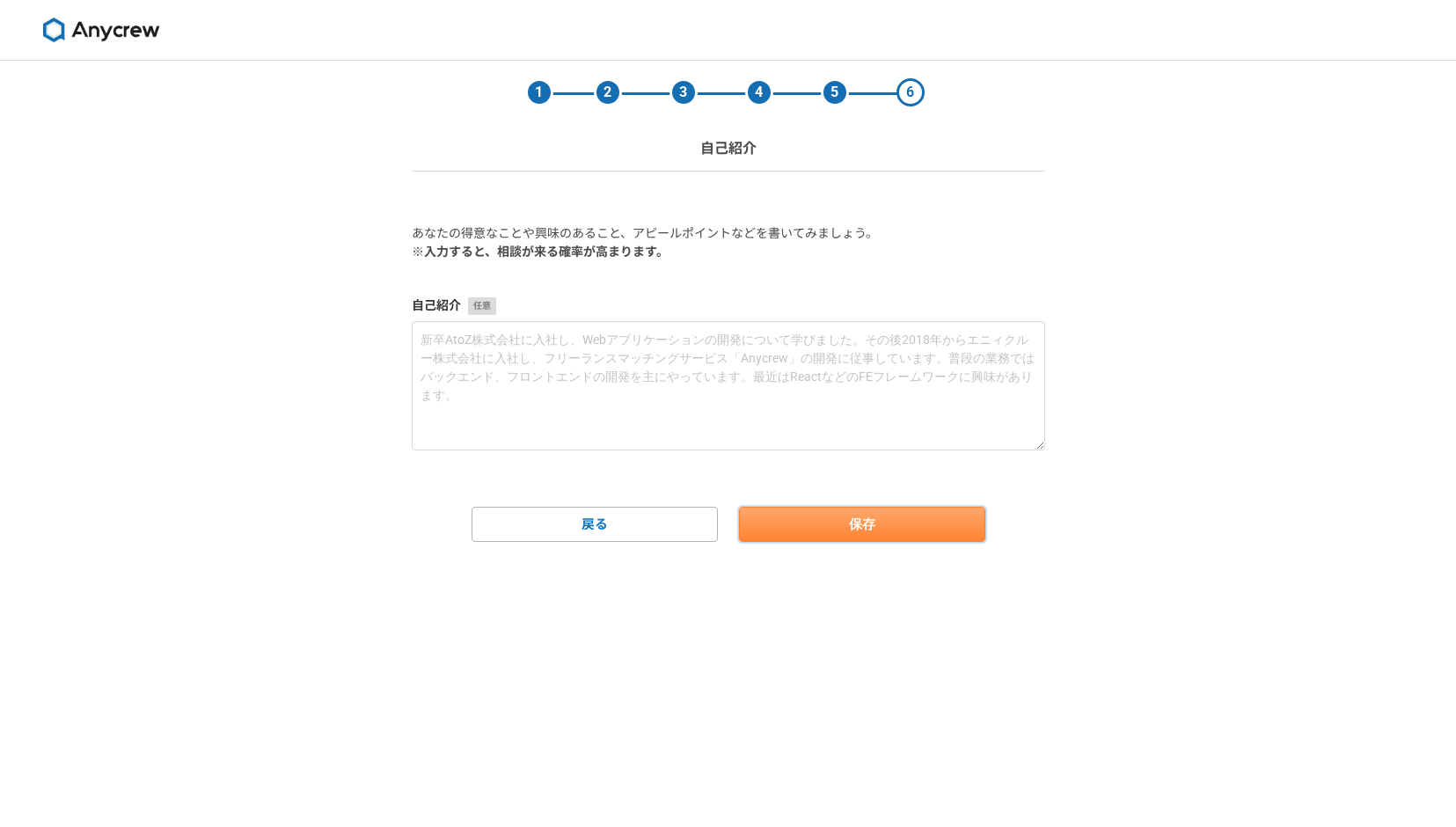
click at [860, 516] on button "保存" at bounding box center [862, 524] width 246 height 35
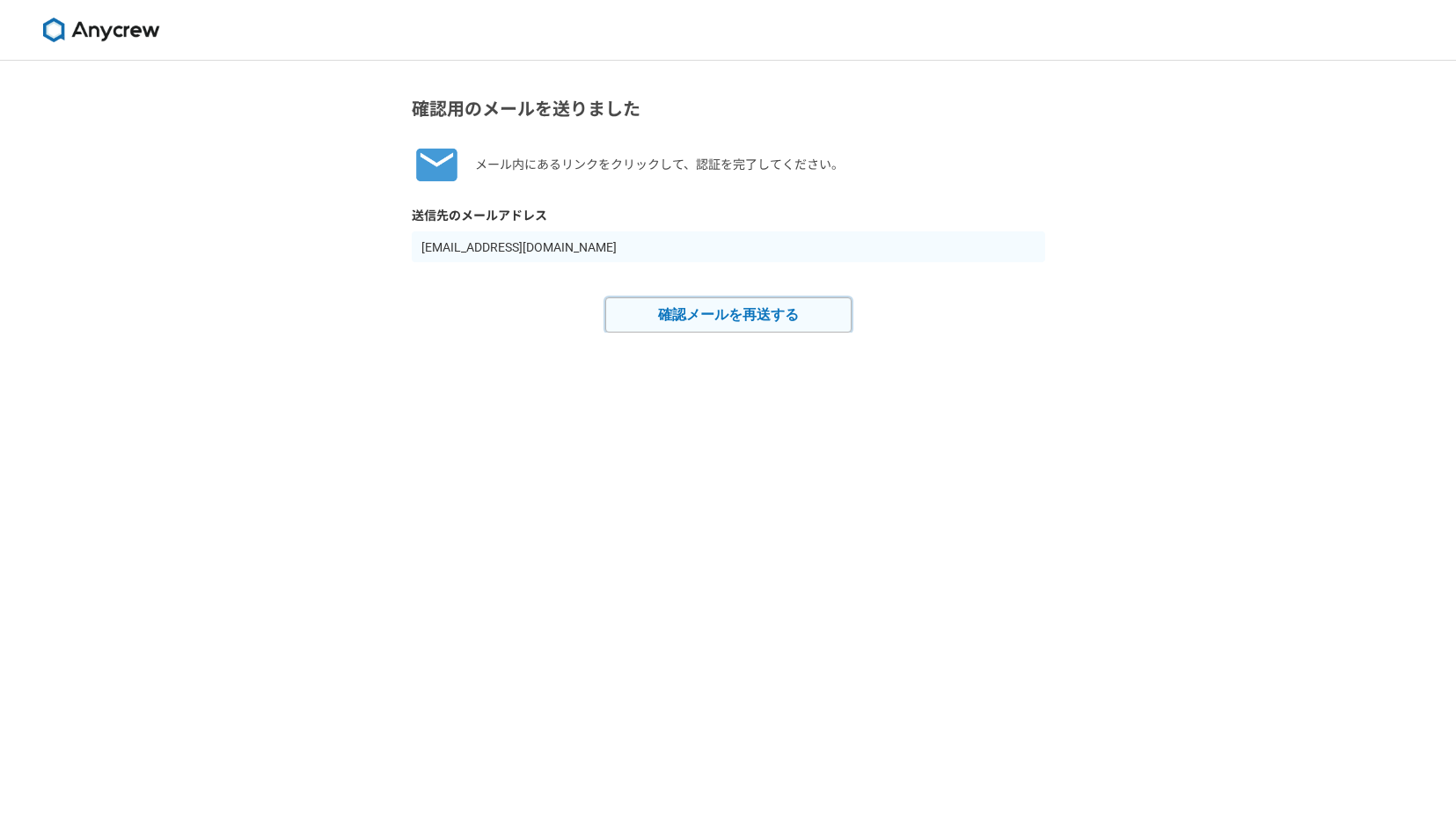
click at [788, 324] on button "確認メールを再送する" at bounding box center [728, 315] width 246 height 35
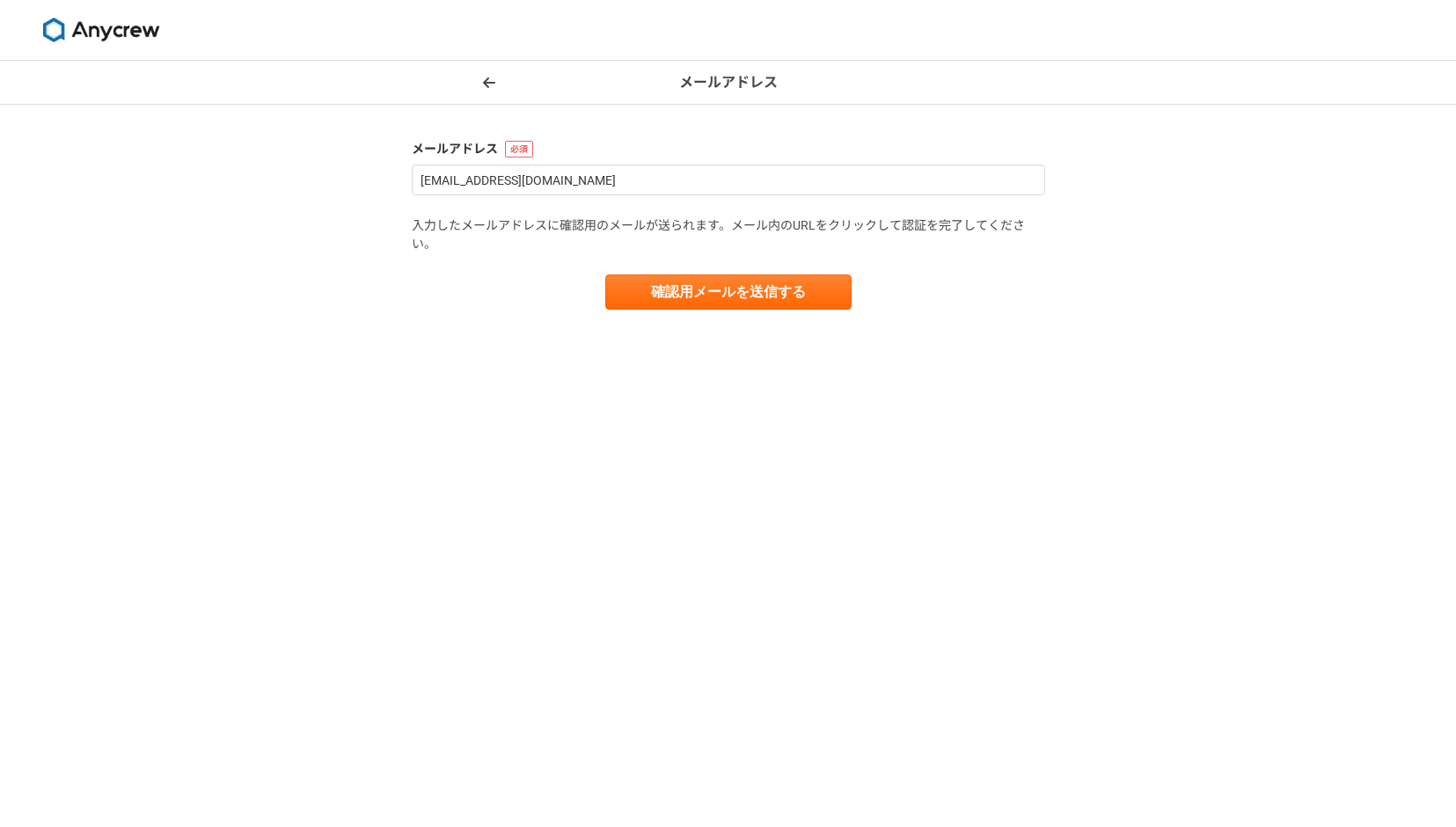
click at [119, 33] on img at bounding box center [100, 29] width 132 height 25
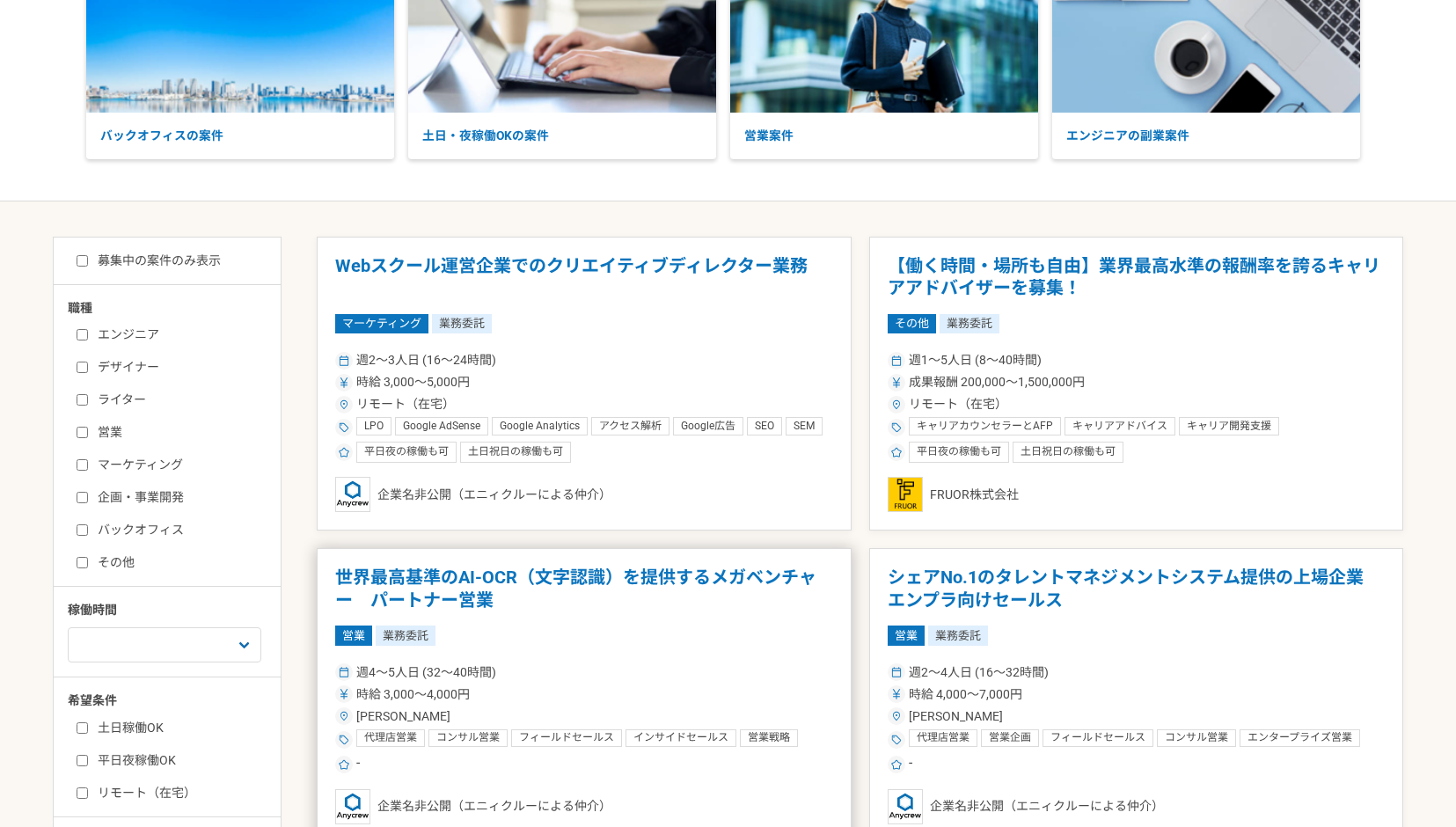
scroll to position [168, 0]
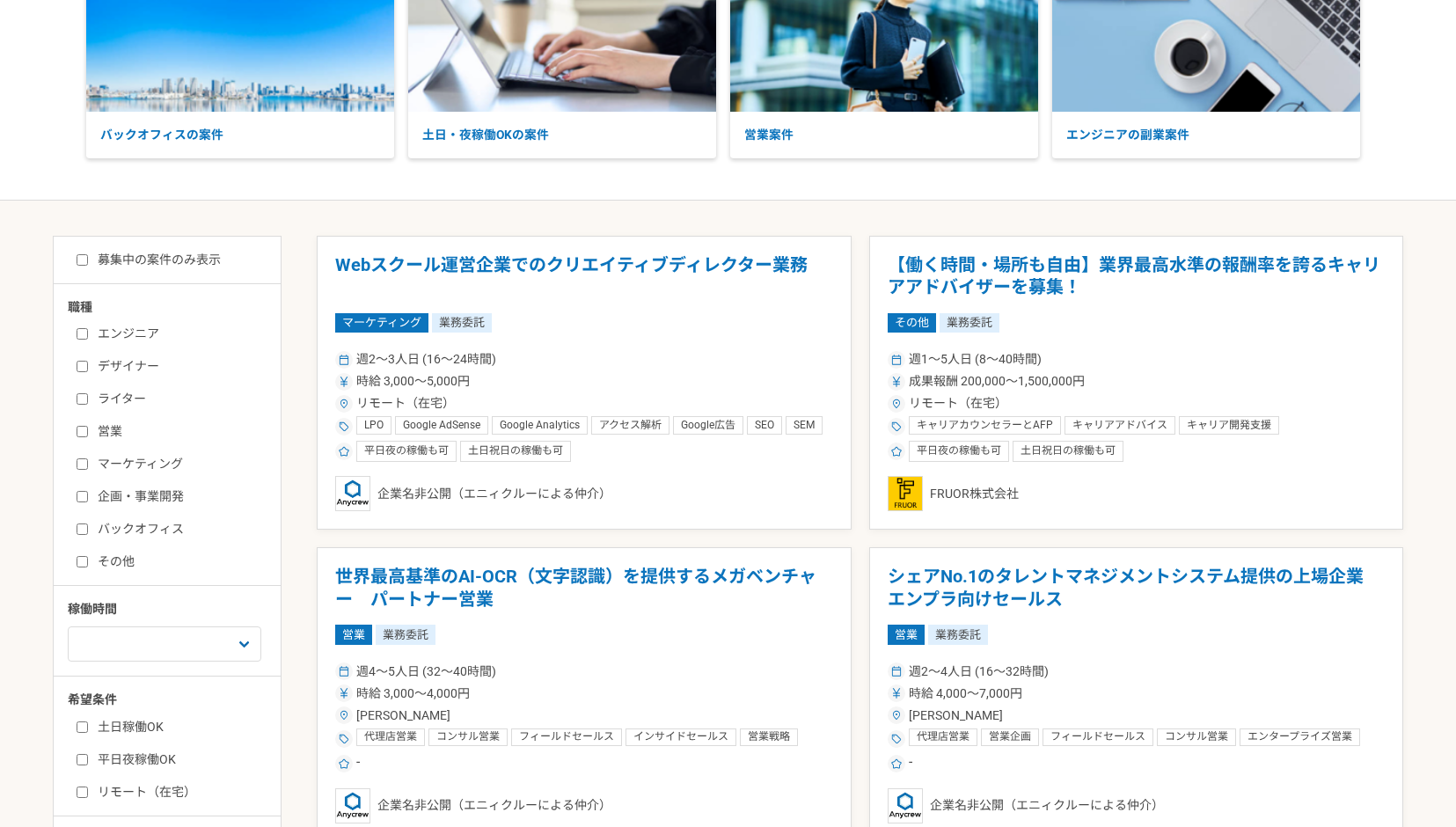
click at [79, 431] on input "営業" at bounding box center [82, 431] width 11 height 11
checkbox input "true"
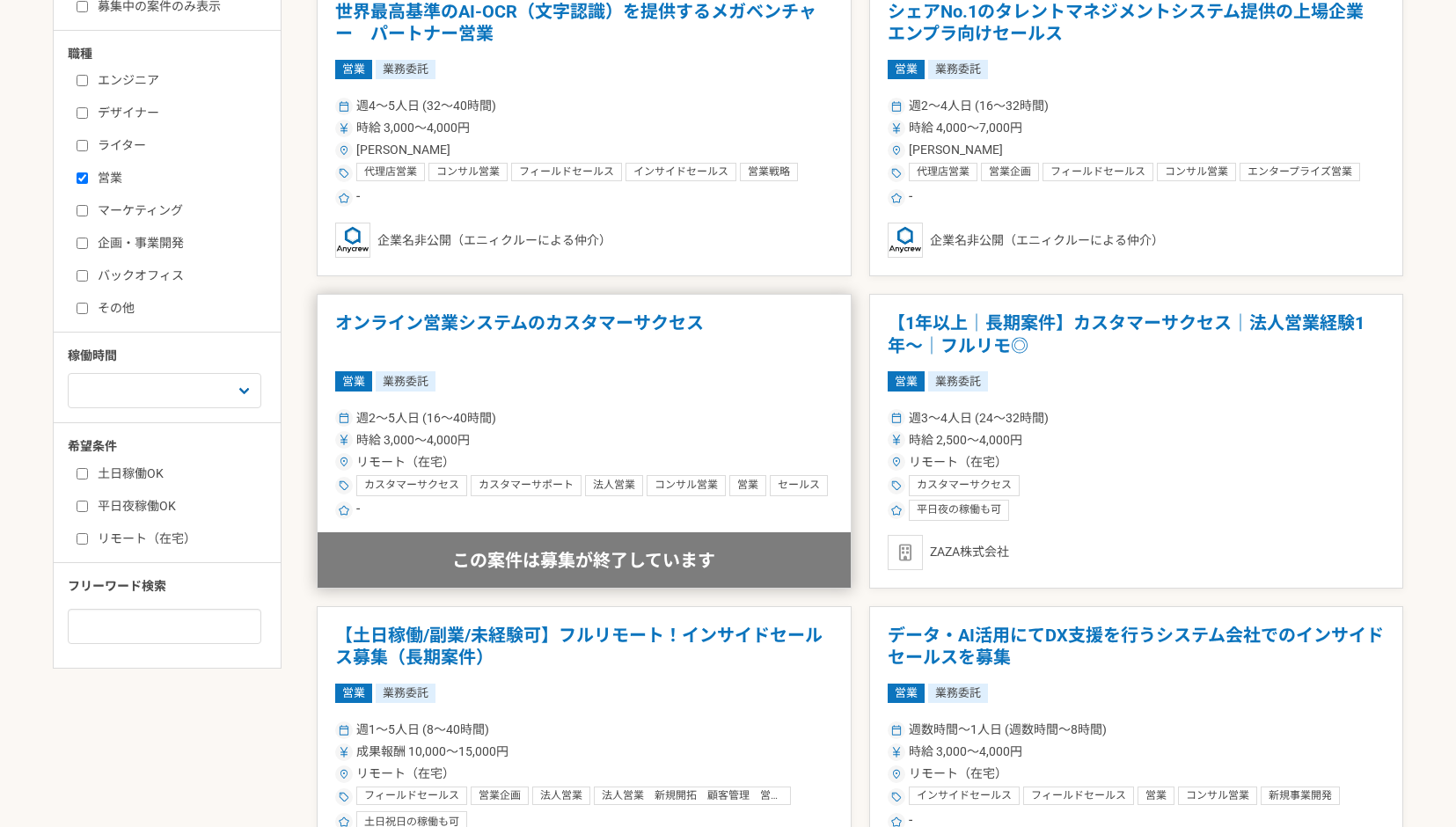
scroll to position [603, 0]
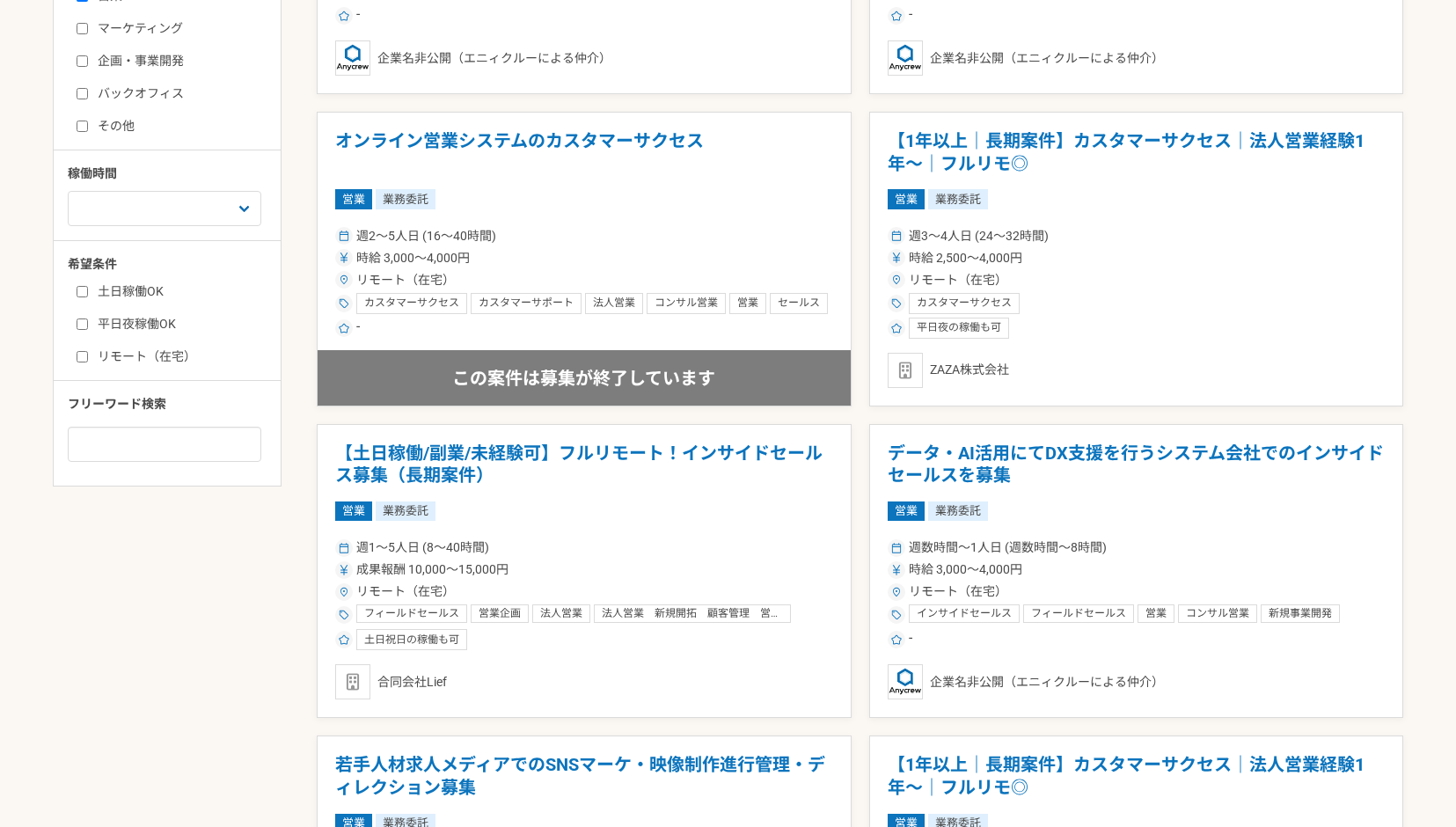
click at [62, 350] on div "職種 エンジニア デザイナー ライター 営業 マーケティング 企画・事業開発 バックオフィス その他 稼働時間 週1人日（8時間）以下 週2人日（16時間）以…" at bounding box center [166, 162] width 227 height 599
click at [72, 351] on div "土日稼働OK 平日夜稼働OK リモート（在宅）" at bounding box center [174, 320] width 212 height 89
click at [80, 357] on input "リモート（在宅）" at bounding box center [82, 357] width 11 height 11
checkbox input "true"
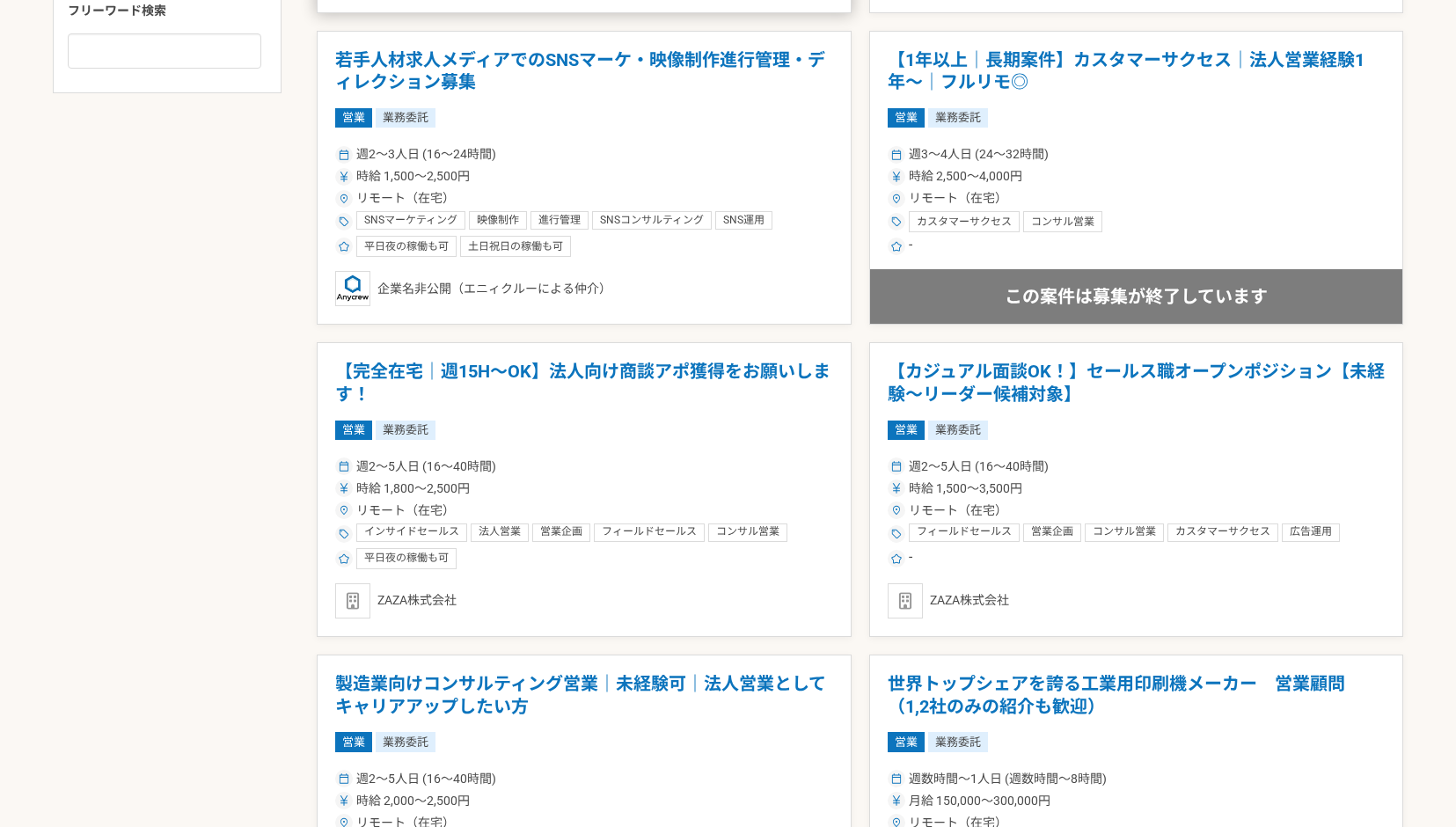
scroll to position [1031, 0]
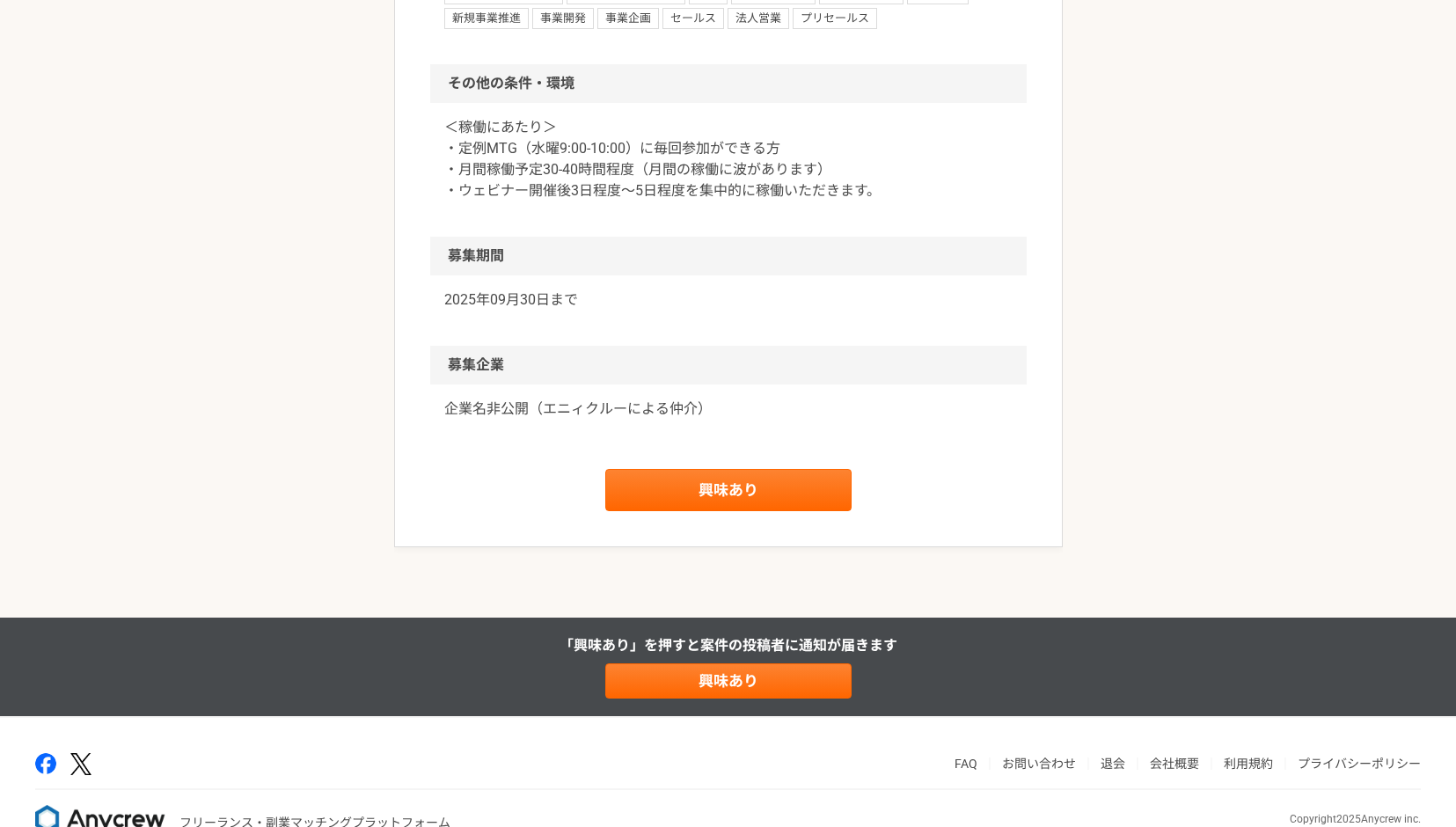
scroll to position [1608, 0]
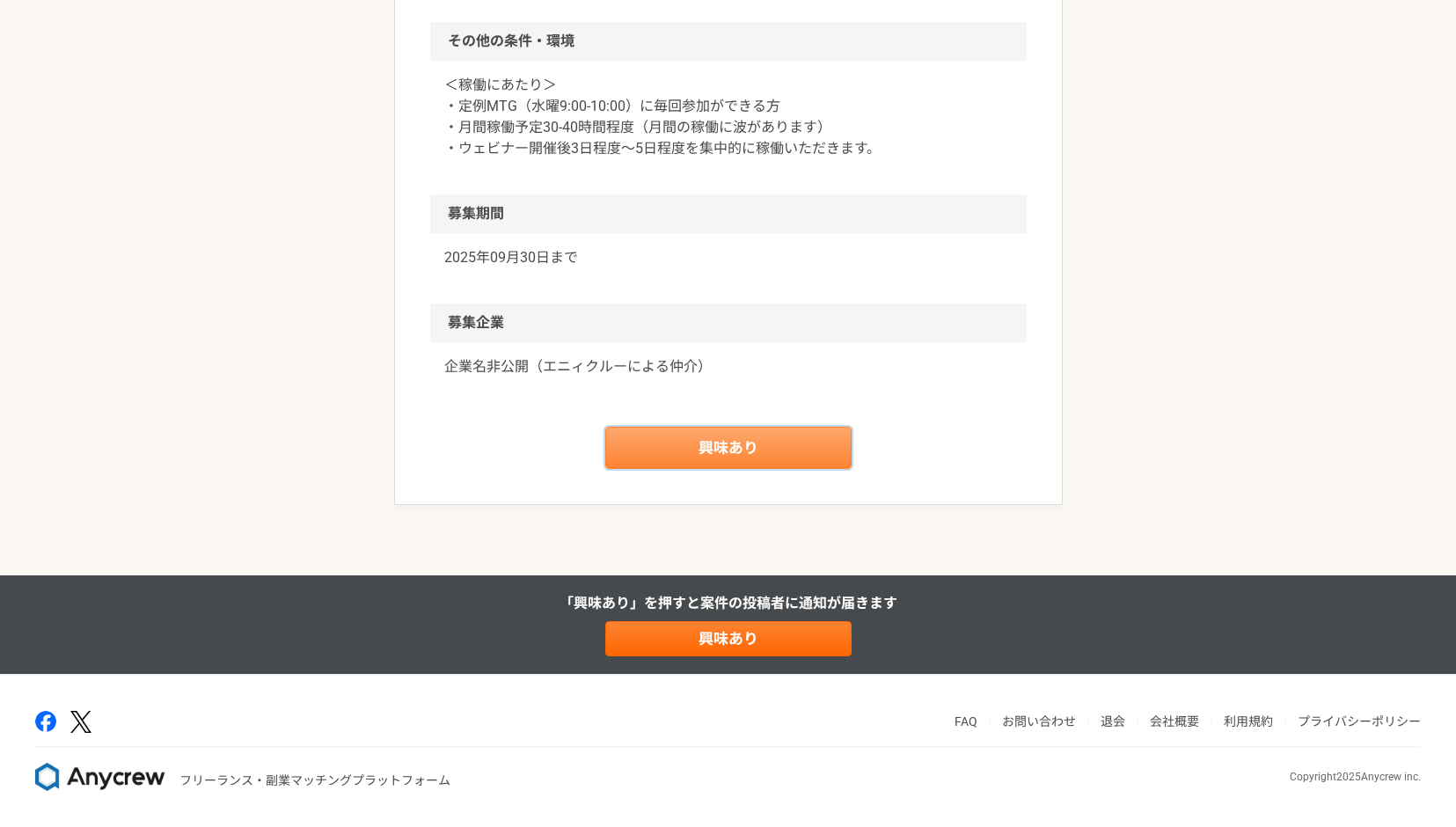
click at [809, 444] on link "興味あり" at bounding box center [728, 448] width 246 height 42
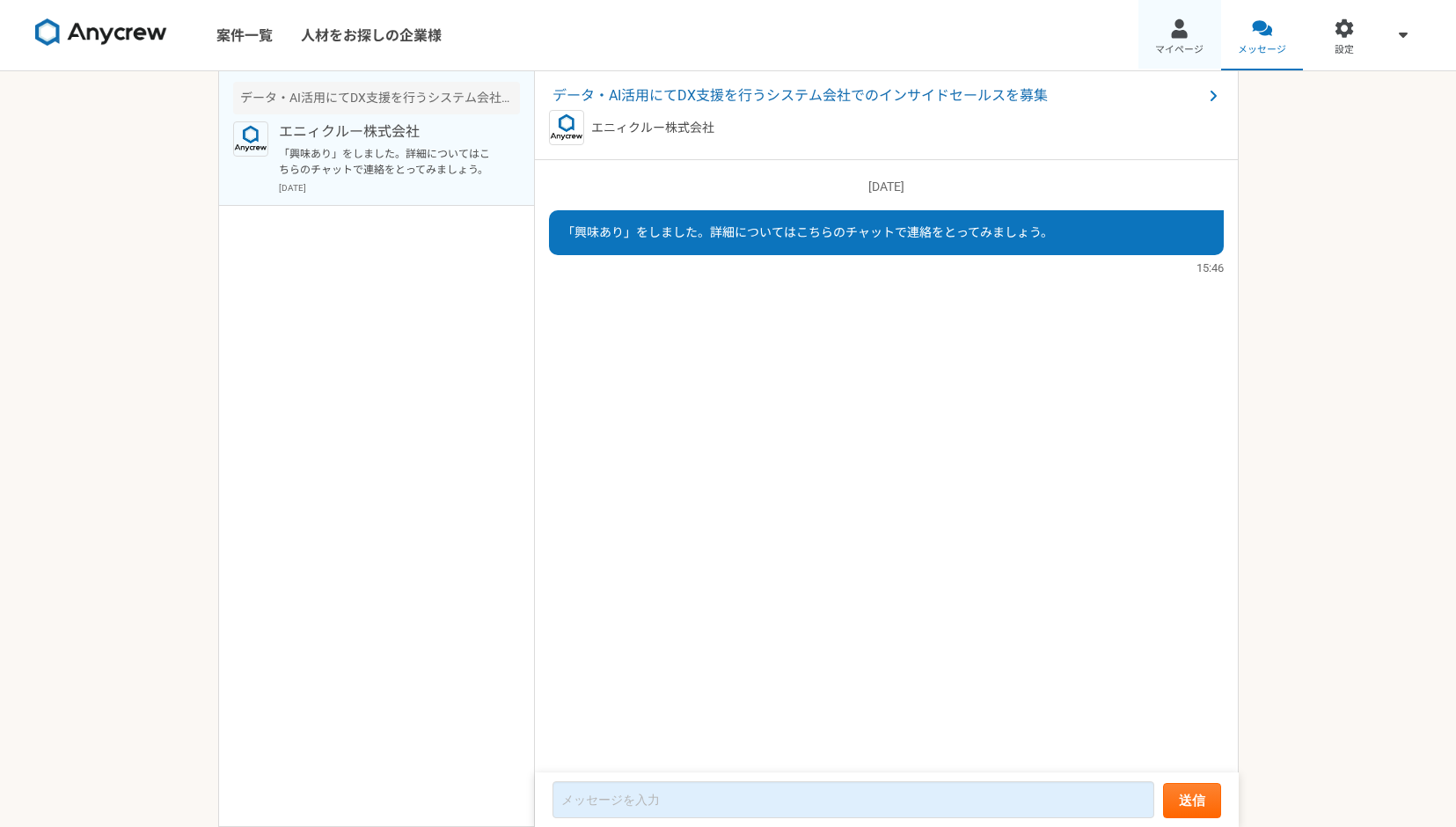
click at [1180, 48] on span "マイページ" at bounding box center [1179, 50] width 49 height 14
